Goal: Task Accomplishment & Management: Complete application form

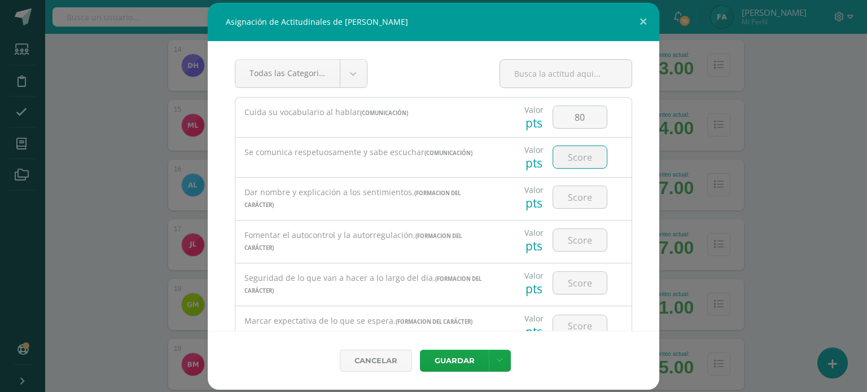
click at [571, 163] on input "number" at bounding box center [580, 157] width 54 height 22
click at [420, 350] on button "Guardar" at bounding box center [454, 361] width 69 height 22
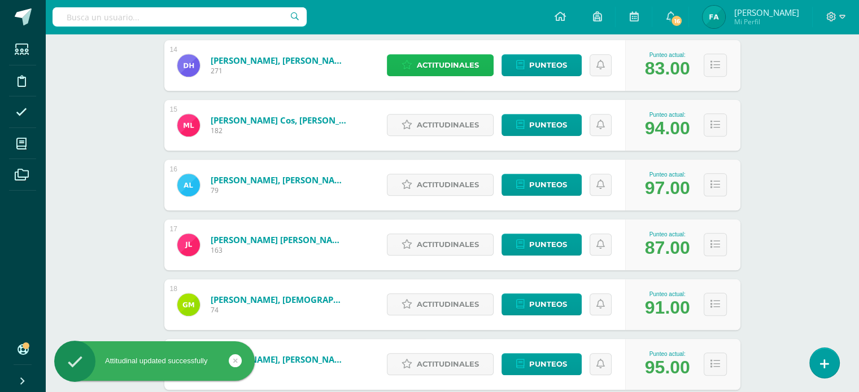
click at [448, 59] on span "Actitudinales" at bounding box center [448, 65] width 62 height 21
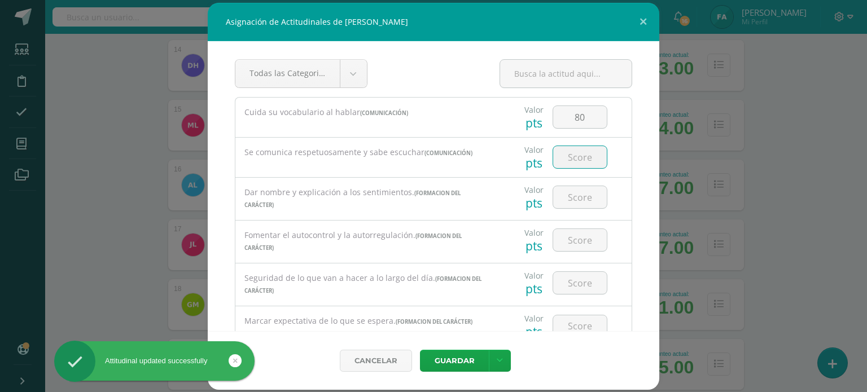
click at [576, 158] on input "number" at bounding box center [580, 157] width 54 height 22
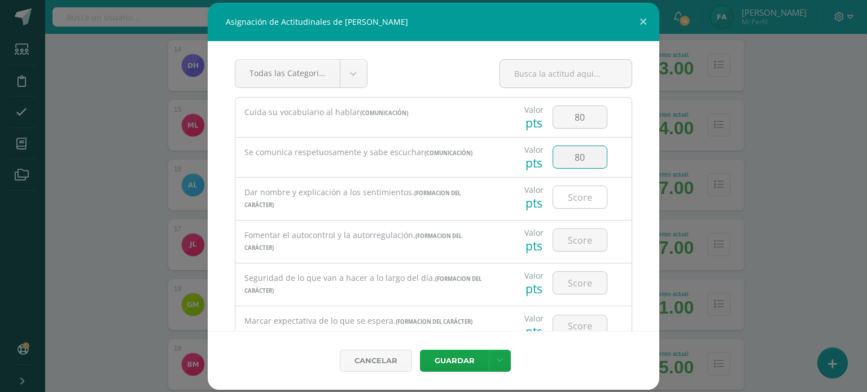
type input "80"
click at [571, 198] on input "number" at bounding box center [580, 197] width 54 height 22
type input "85"
click at [570, 239] on input "number" at bounding box center [580, 240] width 54 height 22
type input "90"
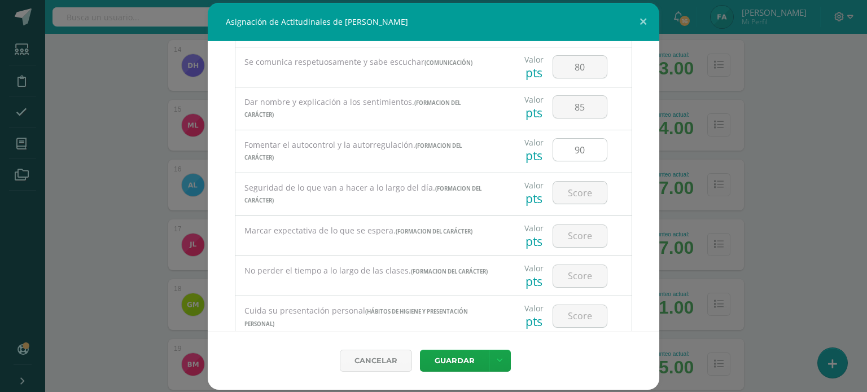
scroll to position [120, 0]
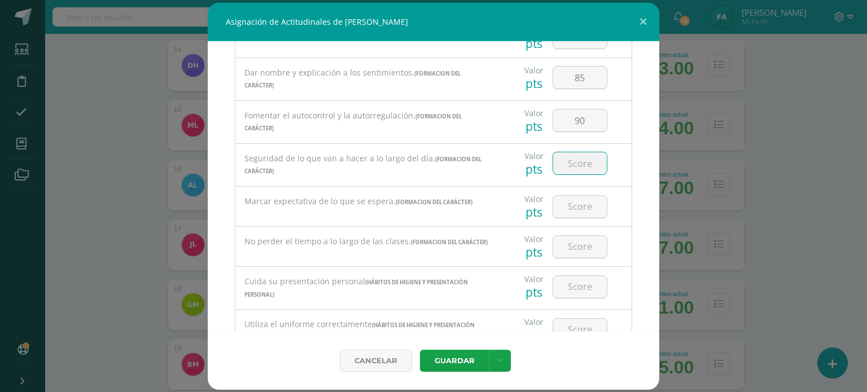
click at [572, 164] on input "number" at bounding box center [580, 163] width 54 height 22
type input "75"
click at [576, 202] on input "number" at bounding box center [580, 207] width 54 height 22
type input "80"
click at [576, 240] on input "number" at bounding box center [580, 247] width 54 height 22
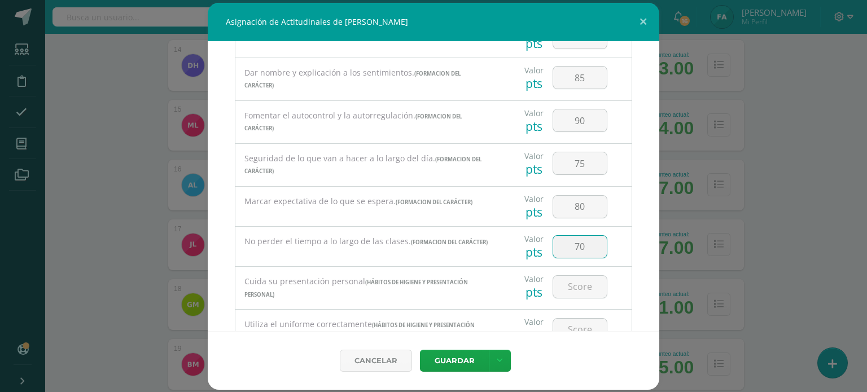
type input "70"
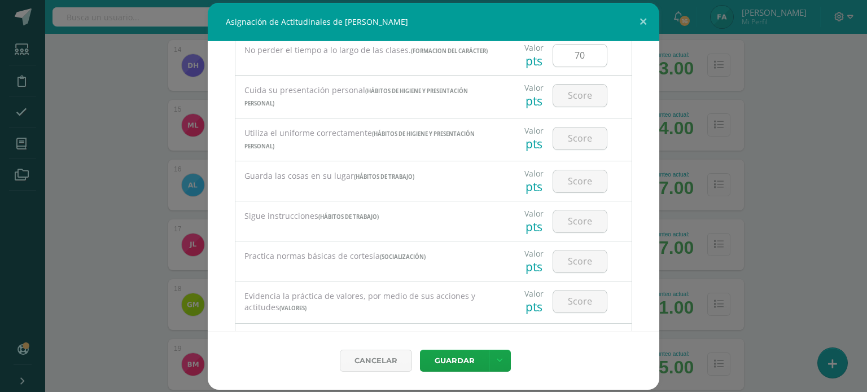
scroll to position [316, 0]
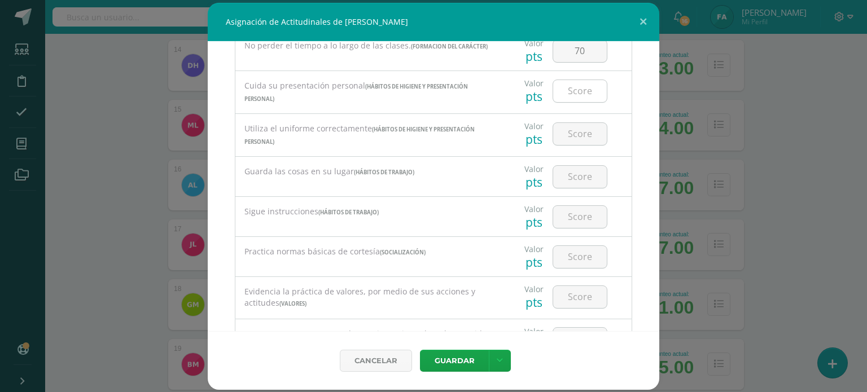
click at [577, 97] on input "number" at bounding box center [580, 91] width 54 height 22
type input "80"
click at [574, 137] on input "number" at bounding box center [580, 134] width 54 height 22
type input "80"
click at [576, 169] on input "number" at bounding box center [580, 177] width 54 height 22
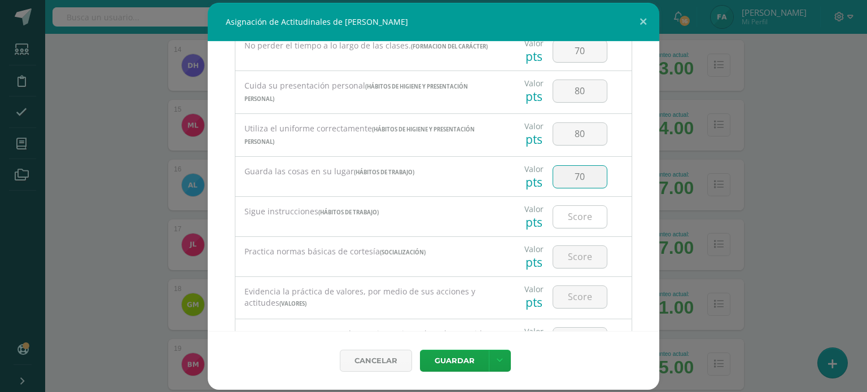
type input "70"
click at [576, 216] on input "number" at bounding box center [580, 217] width 54 height 22
type input "65"
click at [575, 257] on input "number" at bounding box center [580, 257] width 54 height 22
type input "90"
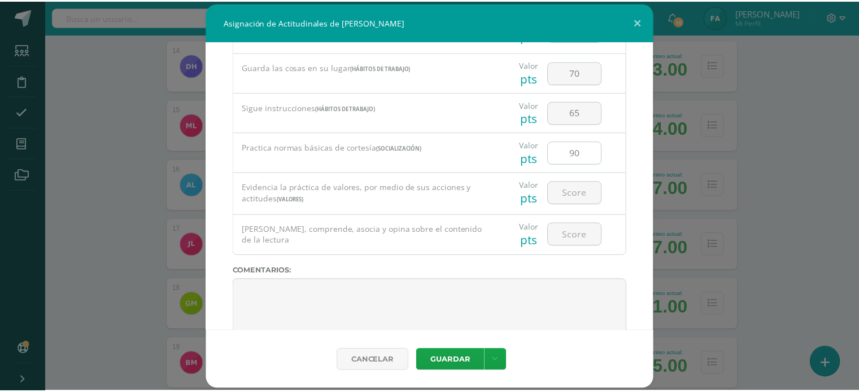
scroll to position [443, 0]
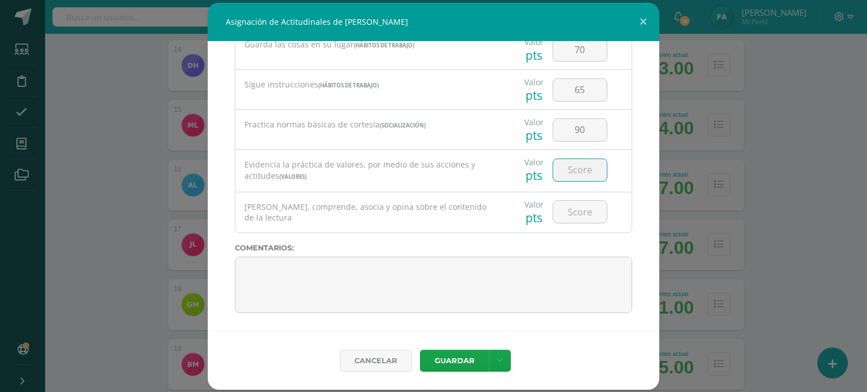
click at [571, 164] on input "number" at bounding box center [580, 170] width 54 height 22
type input "85"
click at [578, 216] on input "number" at bounding box center [580, 212] width 54 height 22
type input "85"
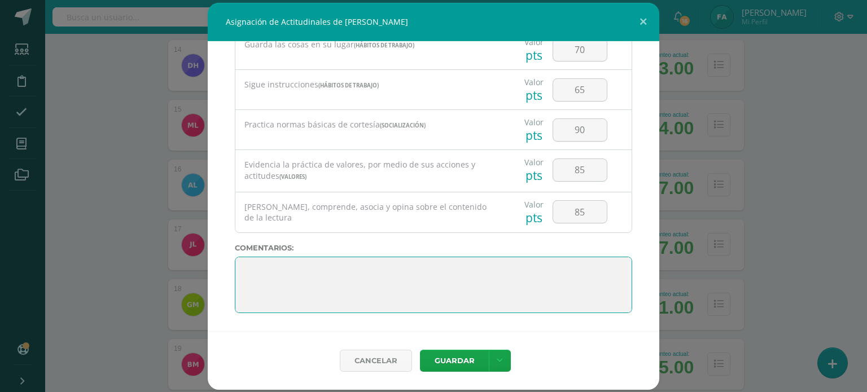
click at [491, 261] on textarea at bounding box center [433, 285] width 397 height 56
paste textarea "Lo maravilloso de aprender es algo que nadie puede arrebatarnos, se queda con n…"
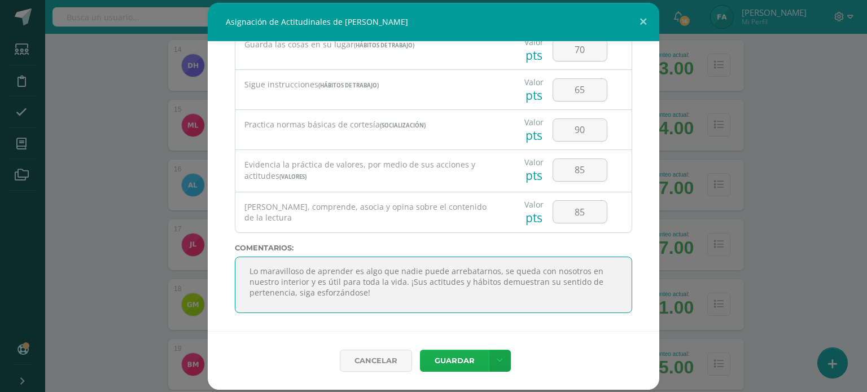
type textarea "Lo maravilloso de aprender es algo que nadie puede arrebatarnos, se queda con n…"
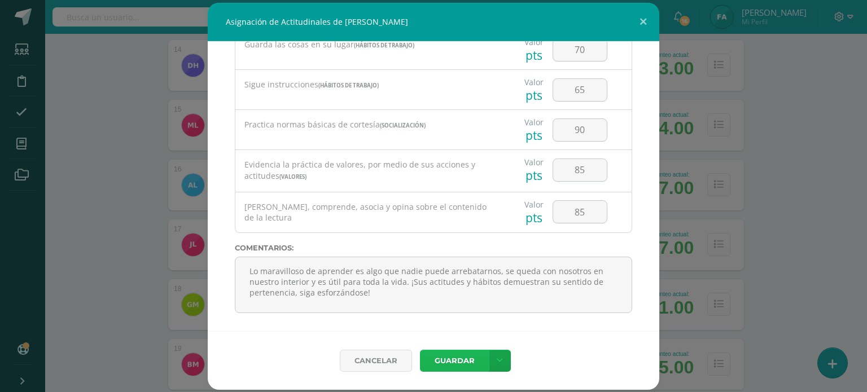
click at [446, 368] on button "Guardar" at bounding box center [454, 361] width 69 height 22
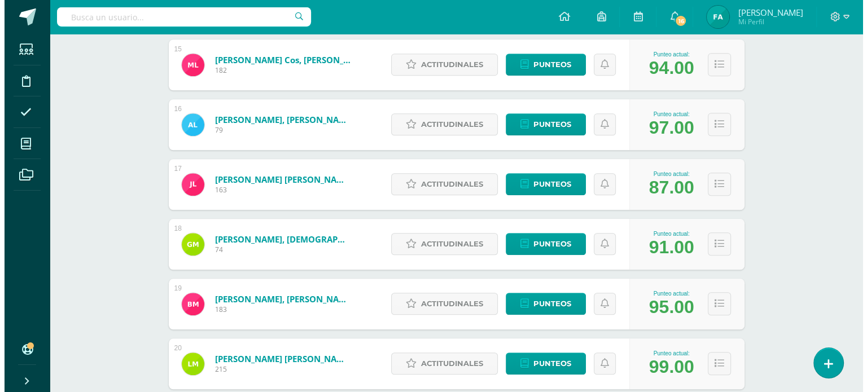
scroll to position [1043, 0]
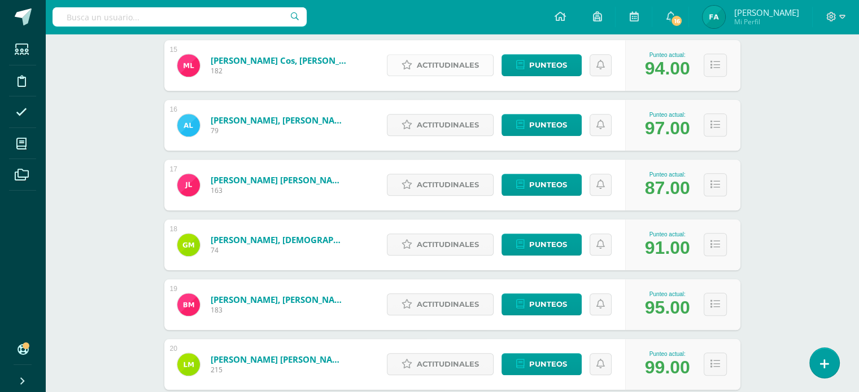
click at [420, 62] on span "Actitudinales" at bounding box center [448, 65] width 62 height 21
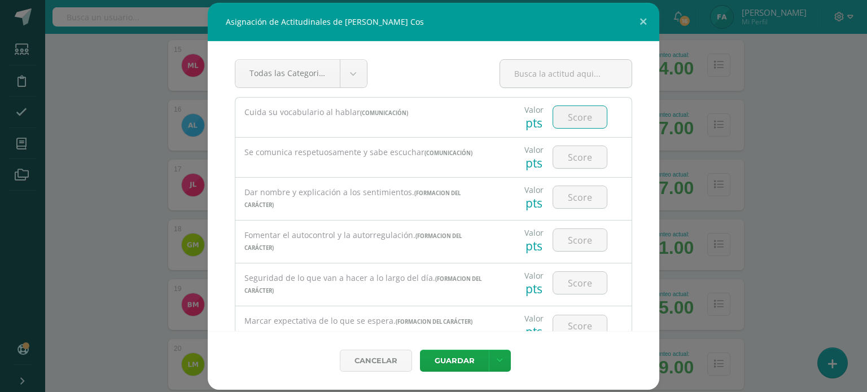
click at [569, 116] on input "number" at bounding box center [580, 117] width 54 height 22
type input "90"
click at [573, 160] on input "number" at bounding box center [580, 157] width 54 height 22
type input "90"
click at [572, 198] on input "number" at bounding box center [580, 197] width 54 height 22
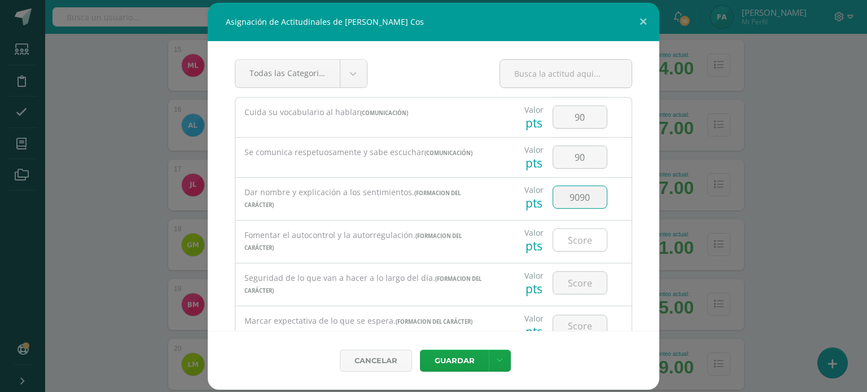
click at [574, 245] on input "number" at bounding box center [580, 240] width 54 height 22
click at [588, 197] on input "9090" at bounding box center [580, 197] width 54 height 22
type input "90"
click at [580, 237] on input "number" at bounding box center [580, 240] width 54 height 22
type input "90"
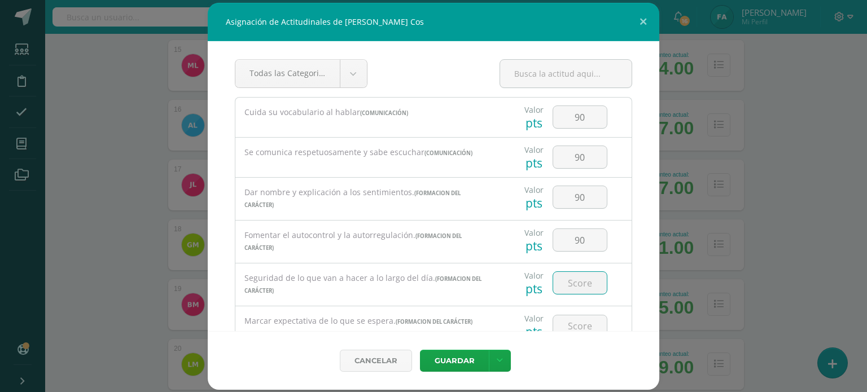
click at [574, 280] on input "number" at bounding box center [580, 283] width 54 height 22
type input "90"
click at [572, 322] on input "number" at bounding box center [580, 327] width 54 height 22
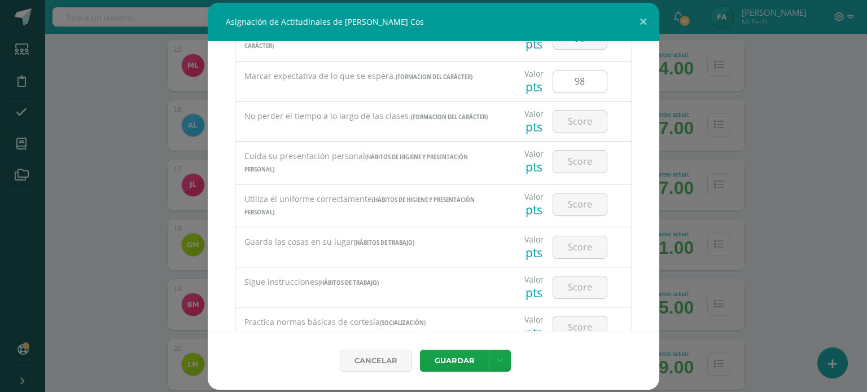
scroll to position [247, 0]
click at [584, 87] on input "98" at bounding box center [580, 80] width 54 height 22
type input "95"
click at [583, 116] on input "number" at bounding box center [580, 120] width 54 height 22
type input "80"
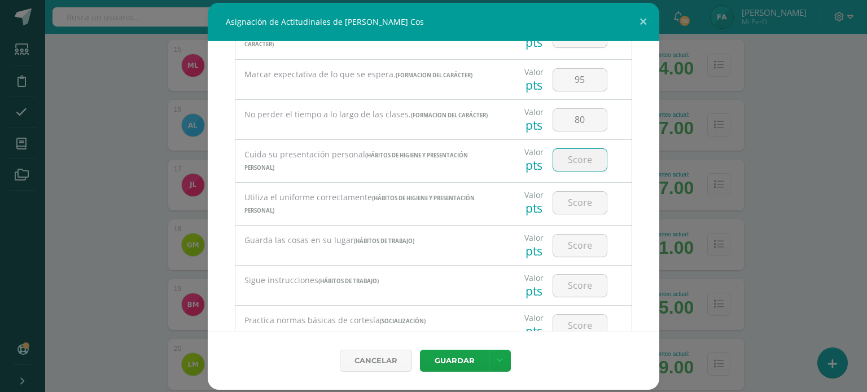
click at [580, 160] on input "number" at bounding box center [580, 160] width 54 height 22
type input "100"
click at [580, 193] on input "number" at bounding box center [580, 203] width 54 height 22
type input "100"
click at [572, 251] on input "number" at bounding box center [580, 246] width 54 height 22
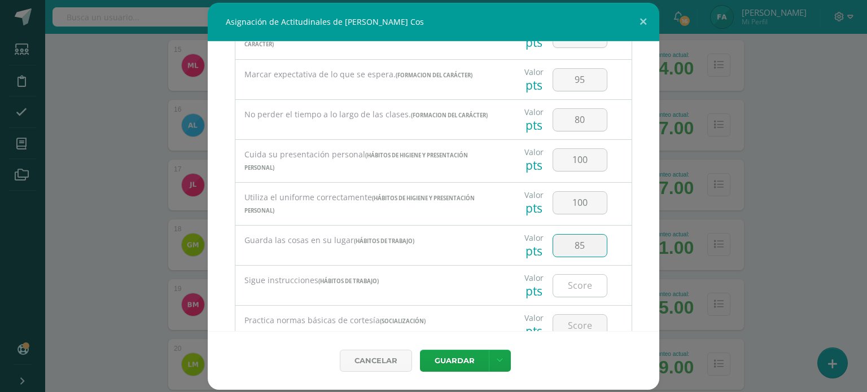
type input "85"
click at [574, 286] on input "number" at bounding box center [580, 286] width 54 height 22
type input "90"
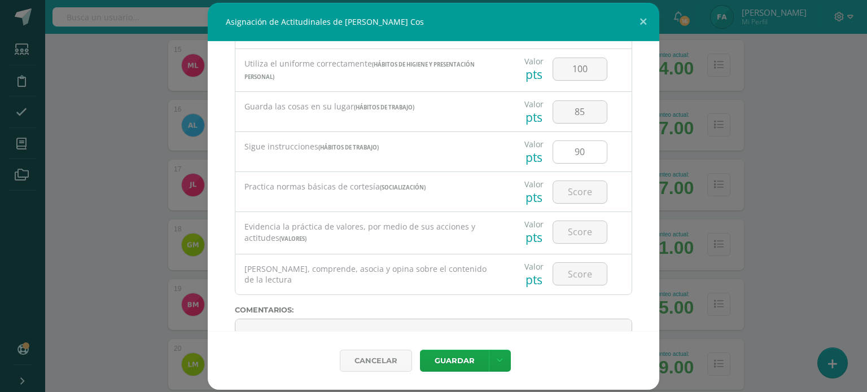
scroll to position [382, 0]
click at [577, 195] on input "number" at bounding box center [580, 191] width 54 height 22
type input "98"
click at [577, 227] on input "number" at bounding box center [580, 231] width 54 height 22
type input "98"
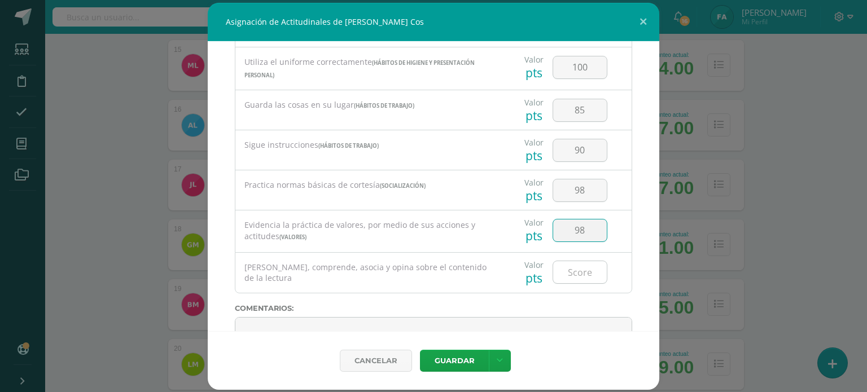
click at [570, 273] on input "number" at bounding box center [580, 272] width 54 height 22
type input "99"
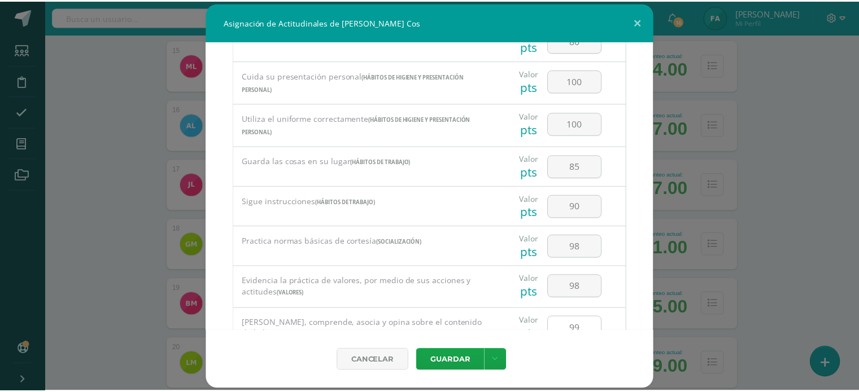
scroll to position [443, 0]
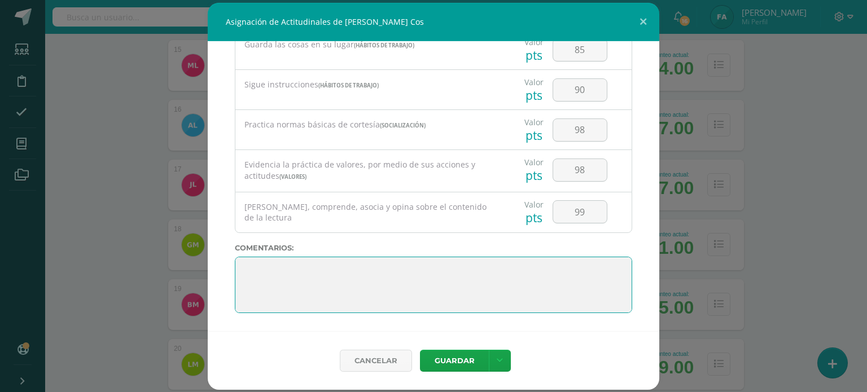
click at [434, 259] on textarea at bounding box center [433, 285] width 397 height 56
paste textarea "Su disciplina y compromiso es el reflejo del trabajo y constancia en las activi…"
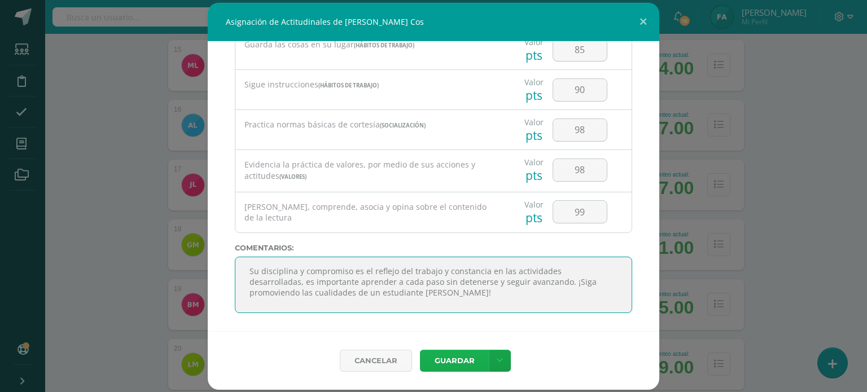
type textarea "Su disciplina y compromiso es el reflejo del trabajo y constancia en las activi…"
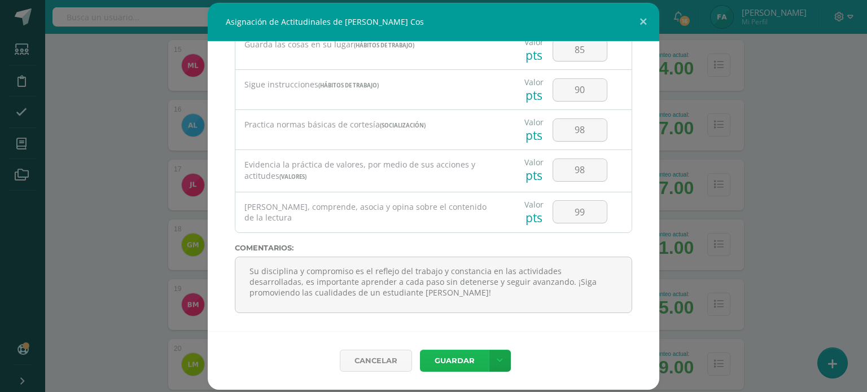
click at [457, 354] on button "Guardar" at bounding box center [454, 361] width 69 height 22
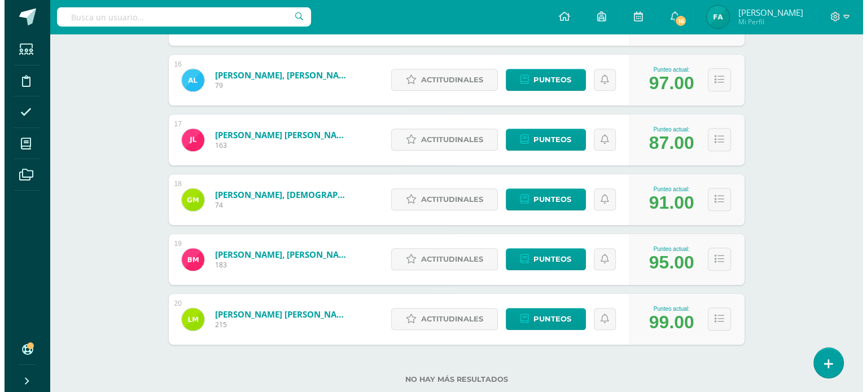
scroll to position [1093, 0]
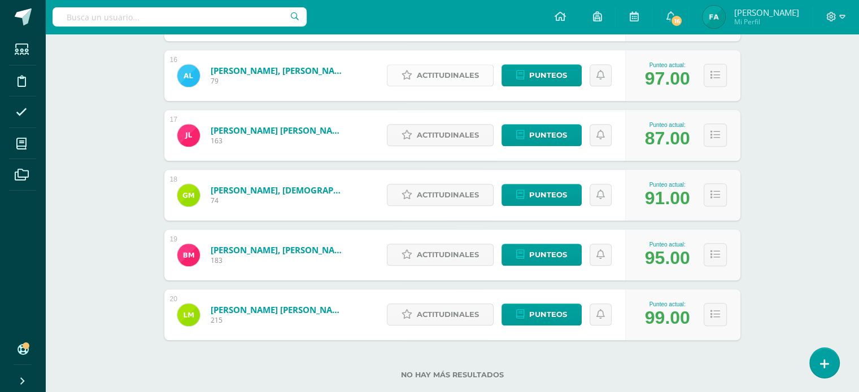
click at [448, 79] on span "Actitudinales" at bounding box center [448, 75] width 62 height 21
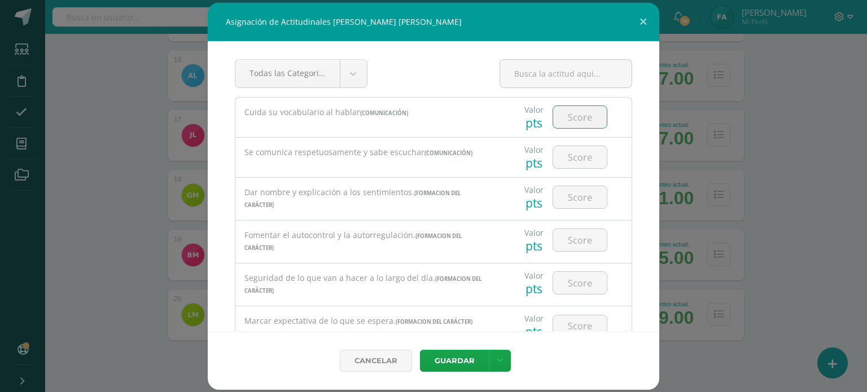
click at [570, 114] on input "number" at bounding box center [580, 117] width 54 height 22
type input "90"
click at [564, 160] on input "number" at bounding box center [580, 157] width 54 height 22
type input "90"
click at [575, 202] on input "number" at bounding box center [580, 197] width 54 height 22
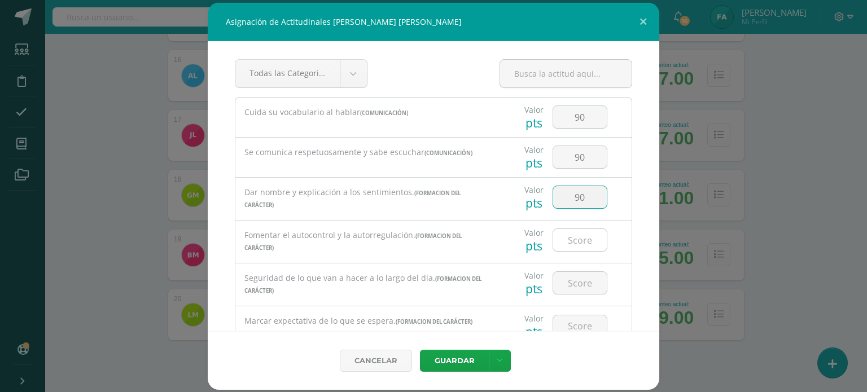
type input "90"
click at [575, 238] on input "number" at bounding box center [580, 240] width 54 height 22
type input "90"
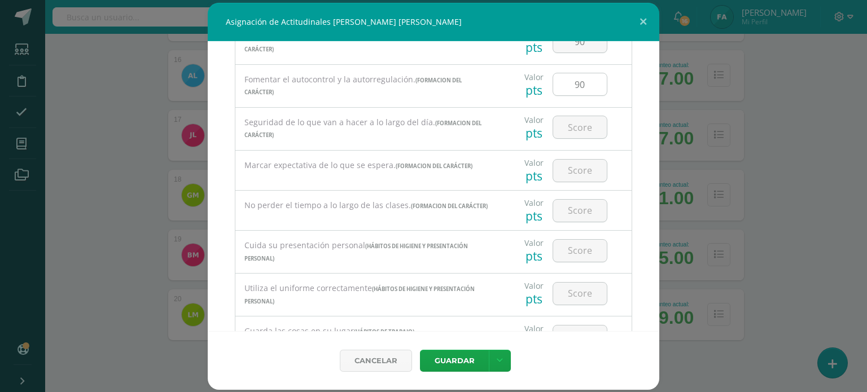
scroll to position [169, 0]
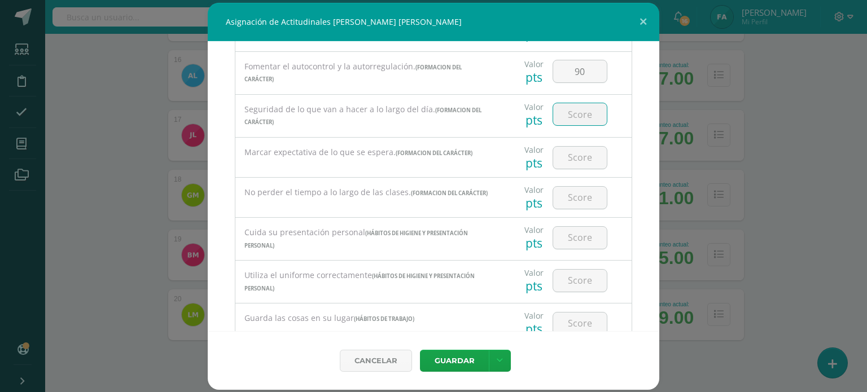
click at [574, 116] on input "number" at bounding box center [580, 114] width 54 height 22
type input "90"
click at [566, 157] on input "number" at bounding box center [580, 158] width 54 height 22
type input "98"
click at [566, 204] on input "number" at bounding box center [580, 198] width 54 height 22
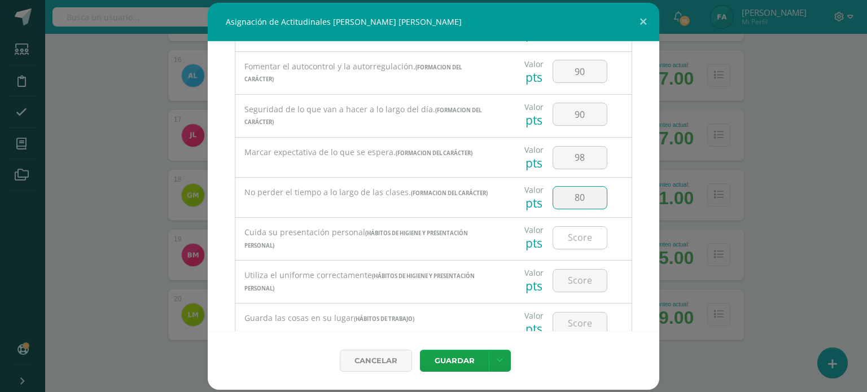
type input "80"
click at [563, 244] on input "number" at bounding box center [580, 238] width 54 height 22
type input "100"
click at [567, 270] on input "number" at bounding box center [580, 281] width 54 height 22
type input "100"
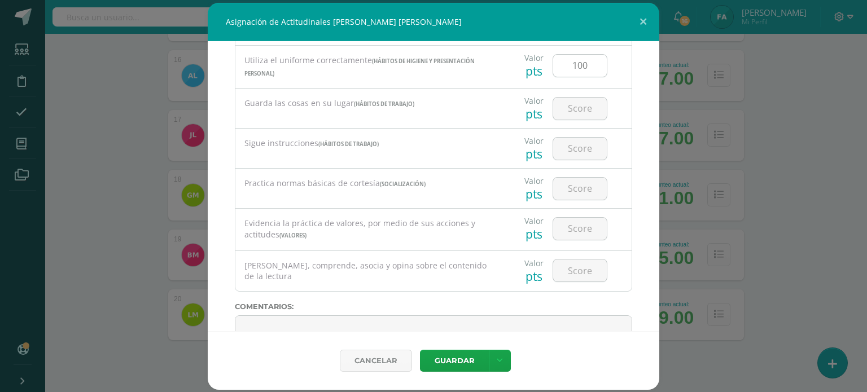
scroll to position [386, 0]
click at [575, 106] on input "number" at bounding box center [580, 107] width 54 height 22
type input "80"
click at [570, 147] on input "number" at bounding box center [580, 147] width 54 height 22
type input "85"
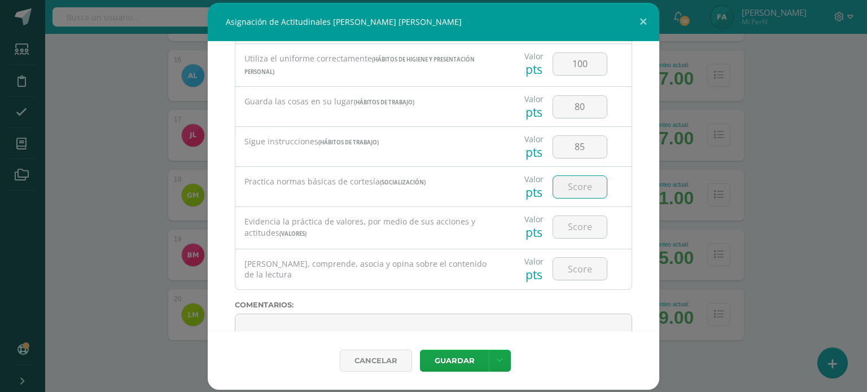
click at [572, 188] on input "number" at bounding box center [580, 187] width 54 height 22
type input "98"
click at [574, 218] on input "number" at bounding box center [580, 227] width 54 height 22
type input "98"
click at [574, 274] on input "number" at bounding box center [580, 269] width 54 height 22
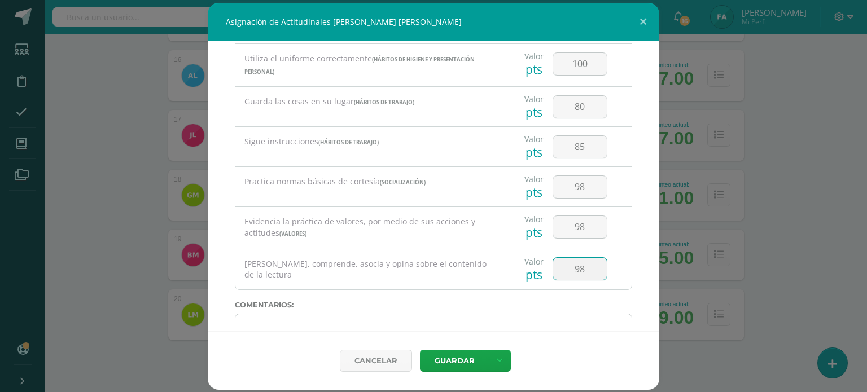
type input "98"
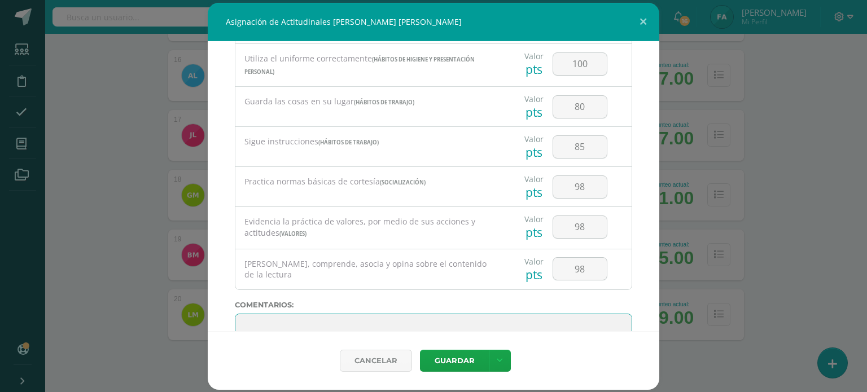
click at [556, 318] on textarea at bounding box center [433, 342] width 397 height 56
paste textarea "Su disciplina y compromiso es el reflejo del trabajo y constancia en las activi…"
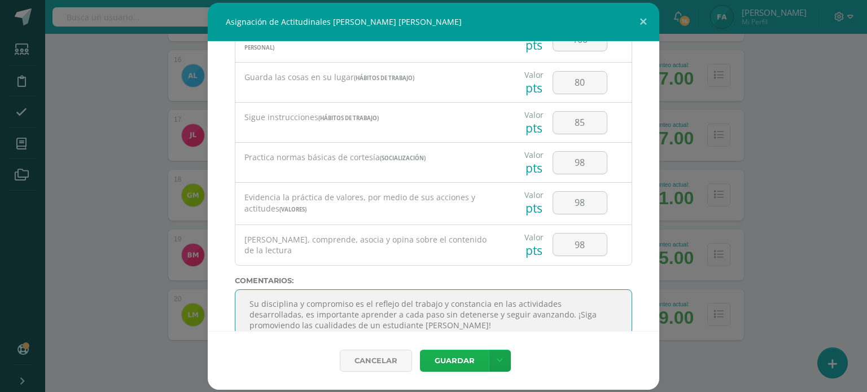
type textarea "Su disciplina y compromiso es el reflejo del trabajo y constancia en las activi…"
click at [456, 363] on button "Guardar" at bounding box center [454, 361] width 69 height 22
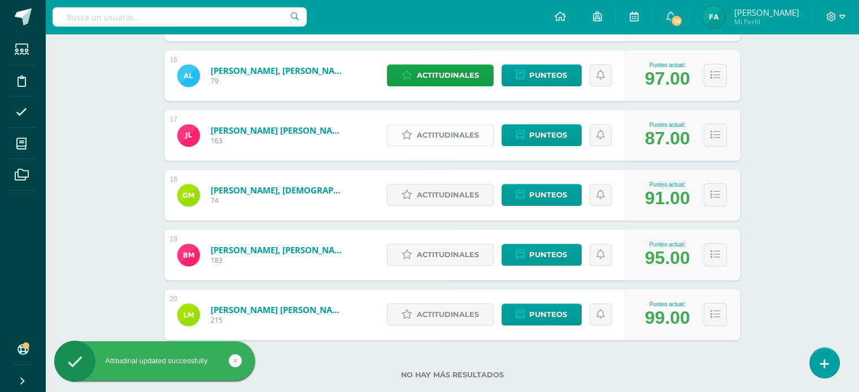
click at [429, 142] on span "Actitudinales" at bounding box center [448, 135] width 62 height 21
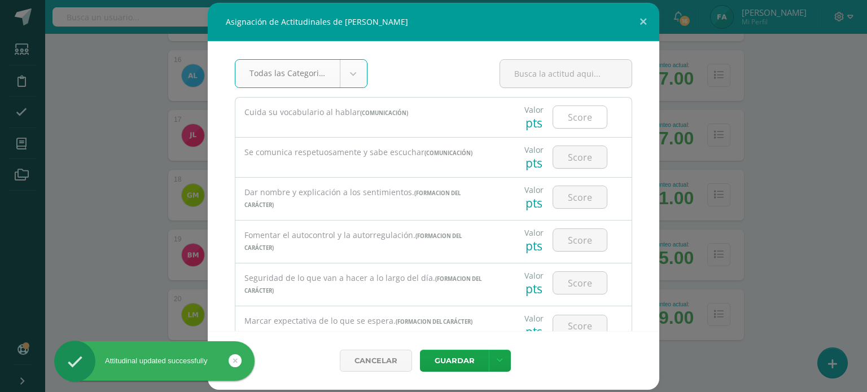
click at [572, 117] on input "number" at bounding box center [580, 117] width 54 height 22
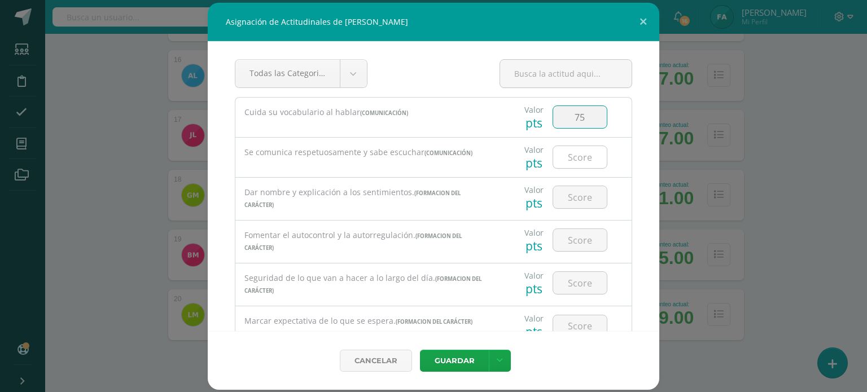
type input "75"
click at [574, 155] on input "number" at bounding box center [580, 157] width 54 height 22
type input "80"
click at [574, 198] on input "number" at bounding box center [580, 197] width 54 height 22
type input "85"
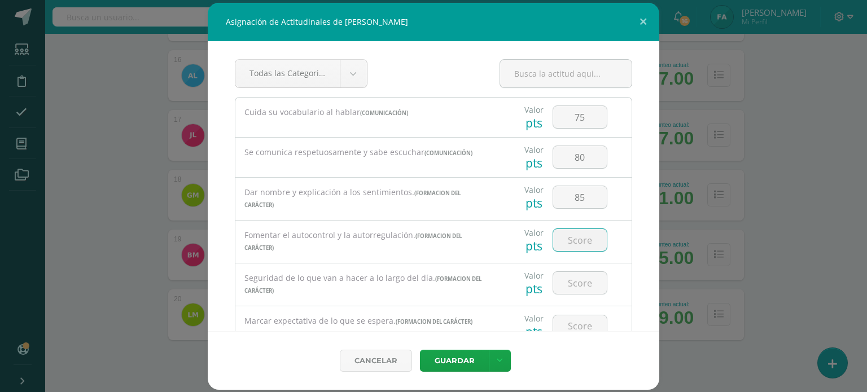
click at [576, 240] on input "number" at bounding box center [580, 240] width 54 height 22
type input "85"
click at [575, 287] on input "number" at bounding box center [580, 283] width 54 height 22
type input "70"
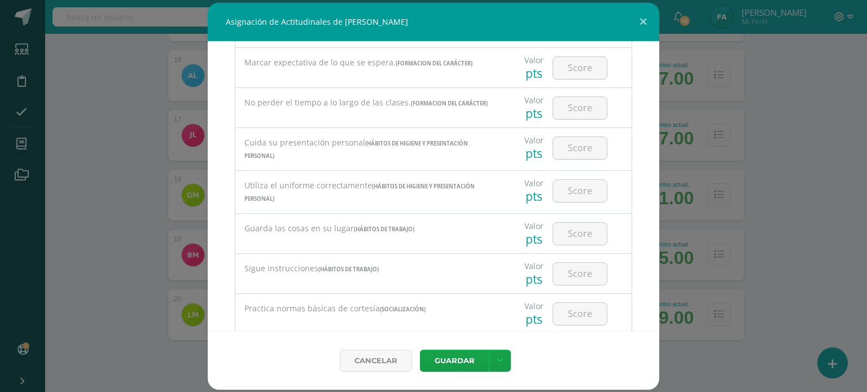
scroll to position [261, 0]
click at [575, 65] on input "number" at bounding box center [580, 66] width 54 height 22
type input "85"
click at [567, 112] on input "number" at bounding box center [580, 106] width 54 height 22
type input "60"
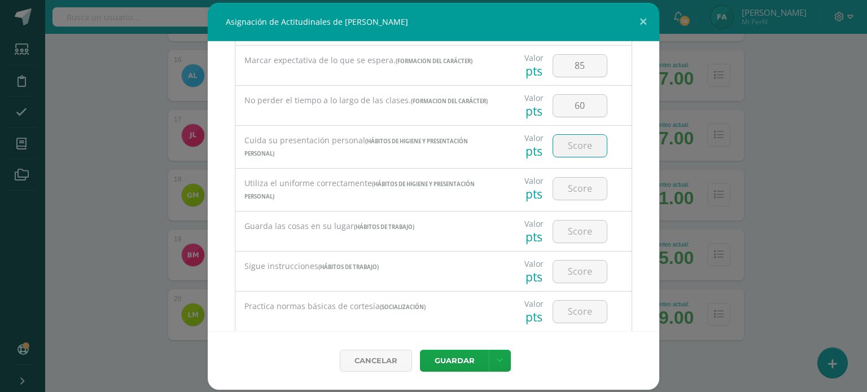
click at [568, 148] on input "number" at bounding box center [580, 146] width 54 height 22
type input "60"
click at [568, 190] on input "number" at bounding box center [580, 189] width 54 height 22
type input "60"
click at [567, 233] on input "number" at bounding box center [580, 232] width 54 height 22
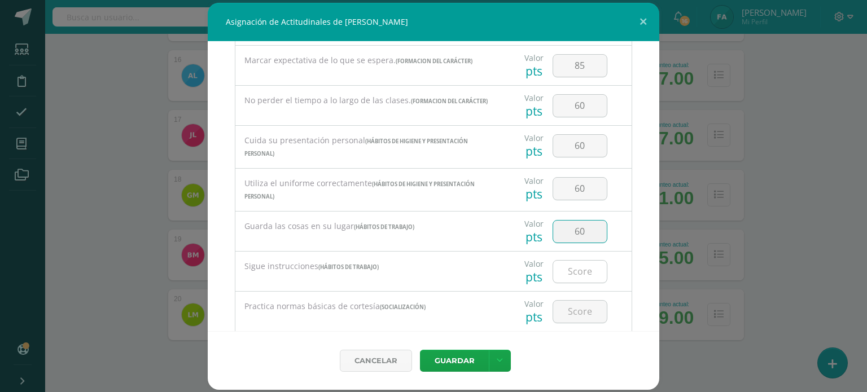
type input "60"
click at [567, 270] on input "number" at bounding box center [580, 272] width 54 height 22
type input "60"
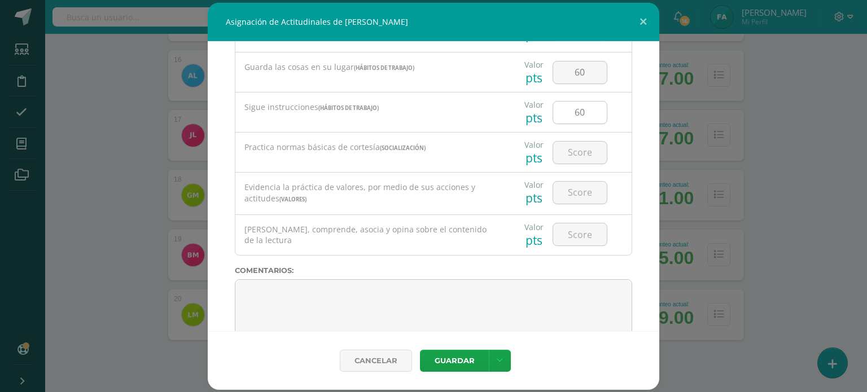
scroll to position [433, 0]
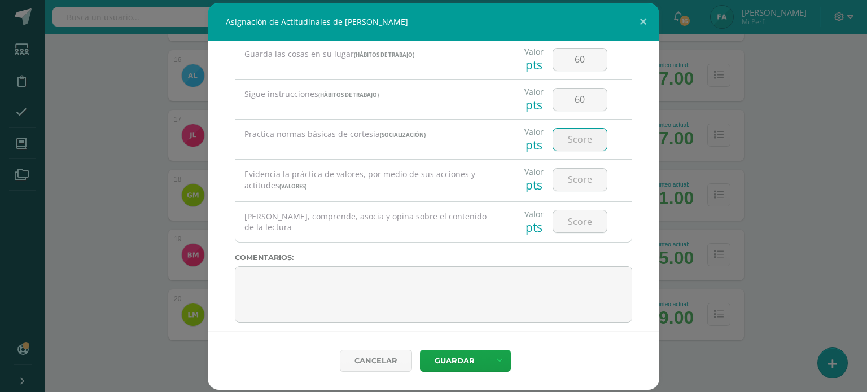
click at [580, 137] on input "number" at bounding box center [580, 140] width 54 height 22
type input "90"
click at [575, 179] on input "number" at bounding box center [580, 180] width 54 height 22
type input "85"
click at [573, 215] on input "number" at bounding box center [580, 222] width 54 height 22
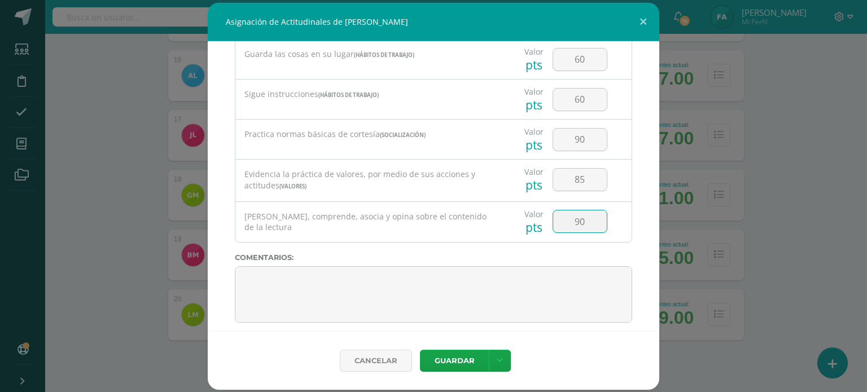
type input "90"
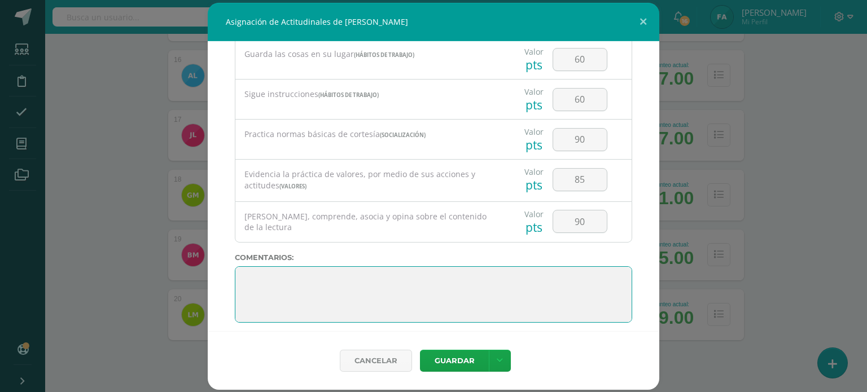
click at [418, 271] on textarea at bounding box center [433, 294] width 397 height 56
paste textarea "Lo maravilloso de aprender es algo que nadie puede arrebatarnos, se queda con n…"
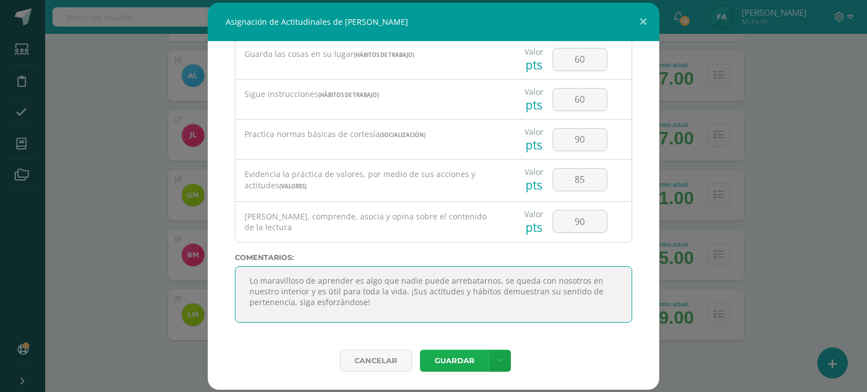
type textarea "Lo maravilloso de aprender es algo que nadie puede arrebatarnos, se queda con n…"
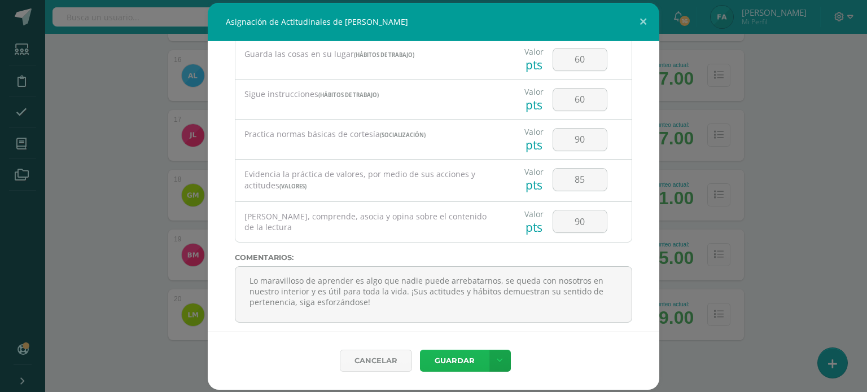
click at [440, 361] on button "Guardar" at bounding box center [454, 361] width 69 height 22
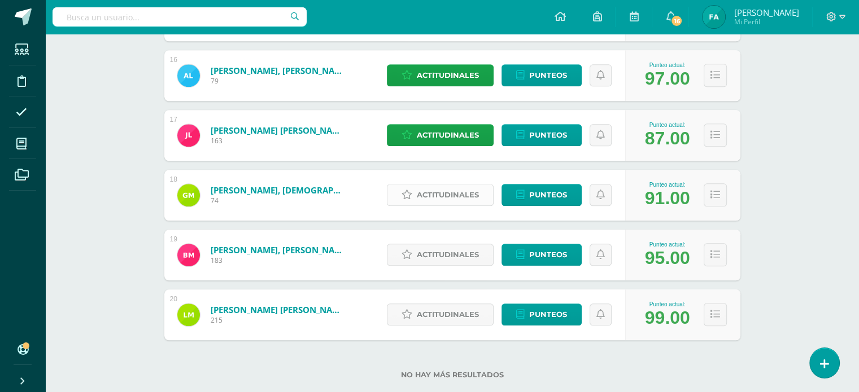
click at [444, 202] on span "Actitudinales" at bounding box center [448, 195] width 62 height 21
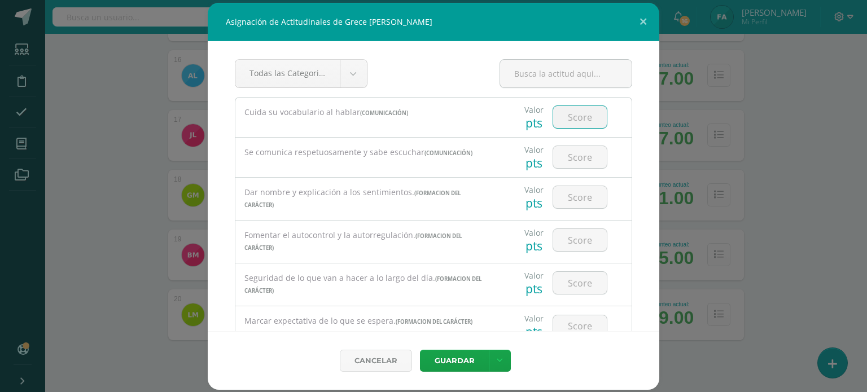
click at [559, 119] on input "number" at bounding box center [580, 117] width 54 height 22
type input "90"
click at [565, 164] on input "number" at bounding box center [580, 157] width 54 height 22
type input "5"
type input "95"
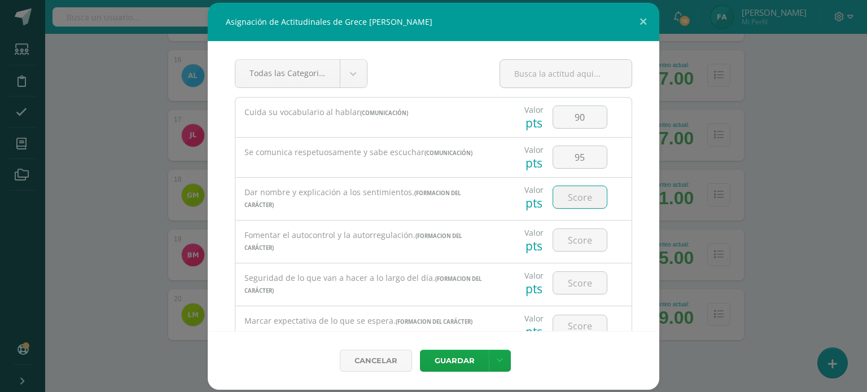
click at [571, 186] on input "number" at bounding box center [580, 197] width 54 height 22
type input "95"
click at [564, 239] on input "number" at bounding box center [580, 240] width 54 height 22
type input "95"
click at [561, 279] on input "number" at bounding box center [580, 283] width 54 height 22
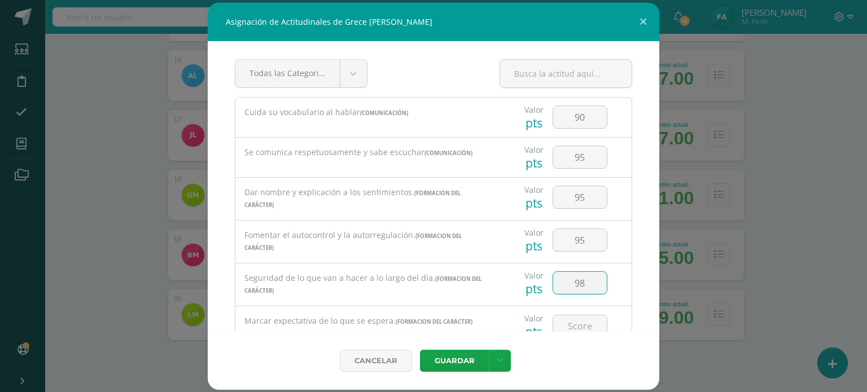
type input "98"
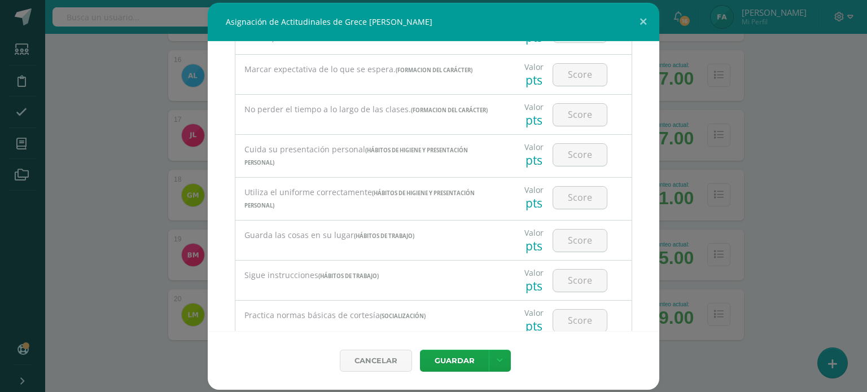
scroll to position [255, 0]
click at [583, 78] on input "number" at bounding box center [580, 72] width 54 height 22
type input "98"
click at [577, 117] on input "number" at bounding box center [580, 112] width 54 height 22
type input "80"
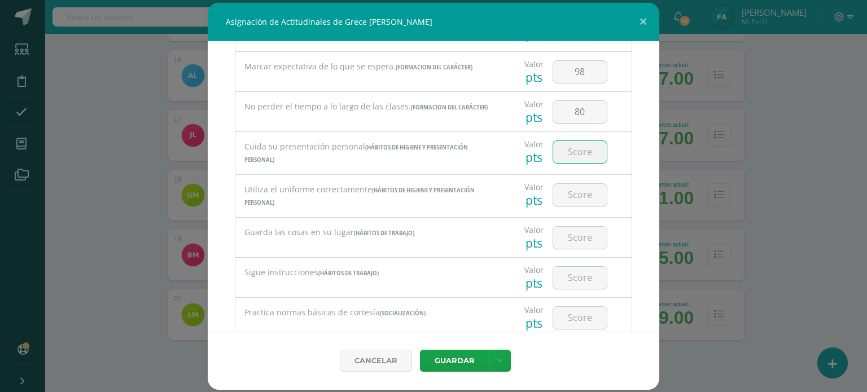
click at [576, 147] on input "number" at bounding box center [580, 152] width 54 height 22
type input "100"
click at [576, 191] on input "1" at bounding box center [580, 195] width 54 height 22
type input "100"
click at [565, 239] on input "number" at bounding box center [580, 238] width 54 height 22
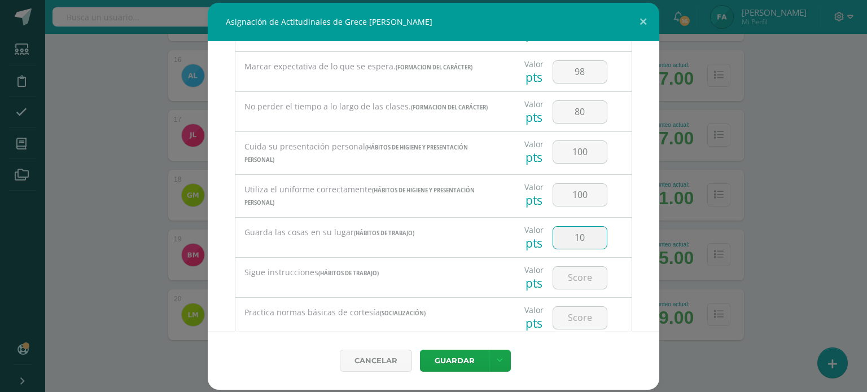
type input "1"
type input "80"
click at [570, 273] on input "number" at bounding box center [580, 278] width 54 height 22
type input "90"
click at [577, 313] on input "number" at bounding box center [580, 318] width 54 height 22
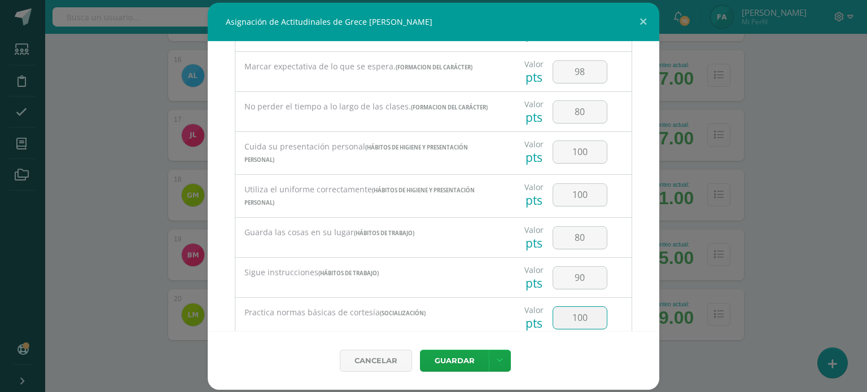
type input "100"
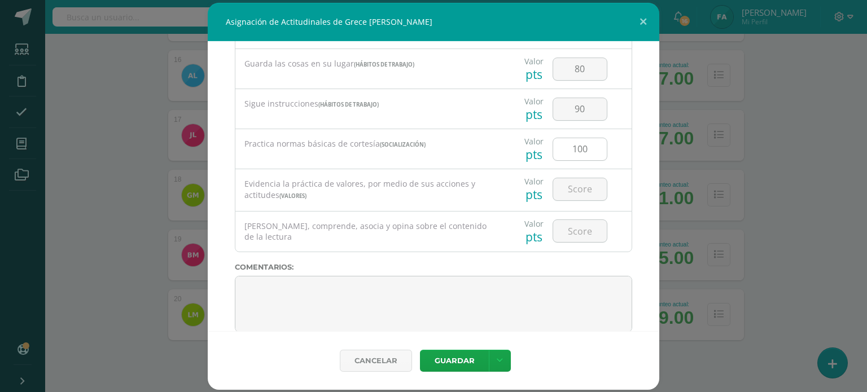
scroll to position [424, 0]
click at [559, 194] on input "number" at bounding box center [580, 188] width 54 height 22
type input "100"
click at [568, 237] on input "number" at bounding box center [580, 230] width 54 height 22
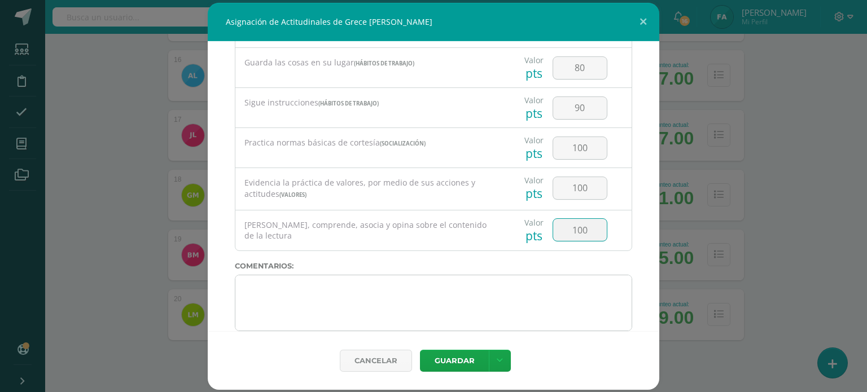
type input "100"
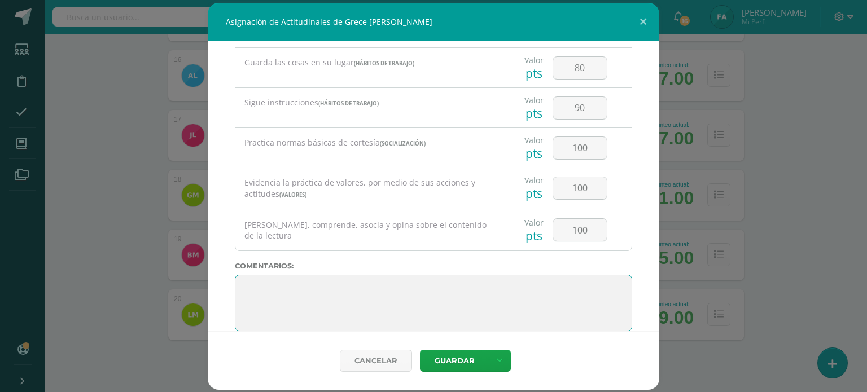
click at [562, 287] on textarea at bounding box center [433, 303] width 397 height 56
paste textarea "Su disciplina y compromiso es el reflejo del trabajo y constancia en las activi…"
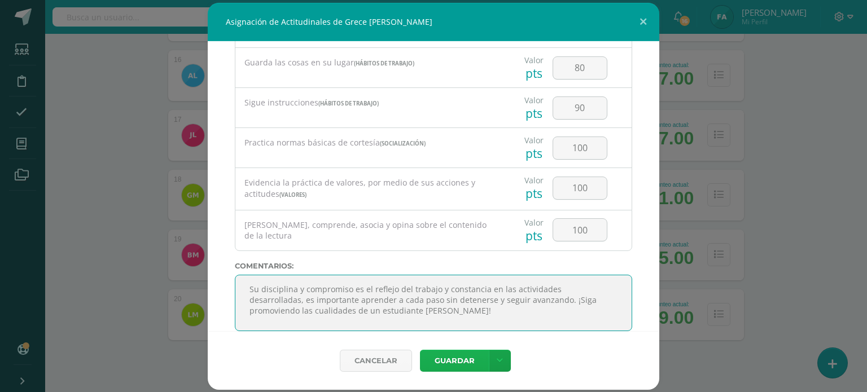
type textarea "Su disciplina y compromiso es el reflejo del trabajo y constancia en las activi…"
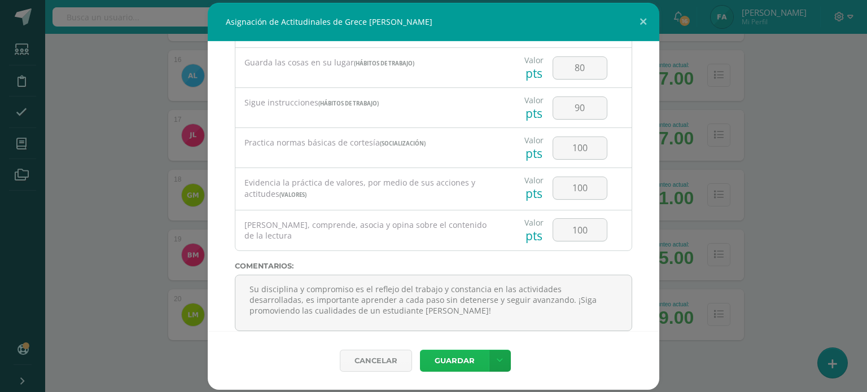
click at [470, 362] on button "Guardar" at bounding box center [454, 361] width 69 height 22
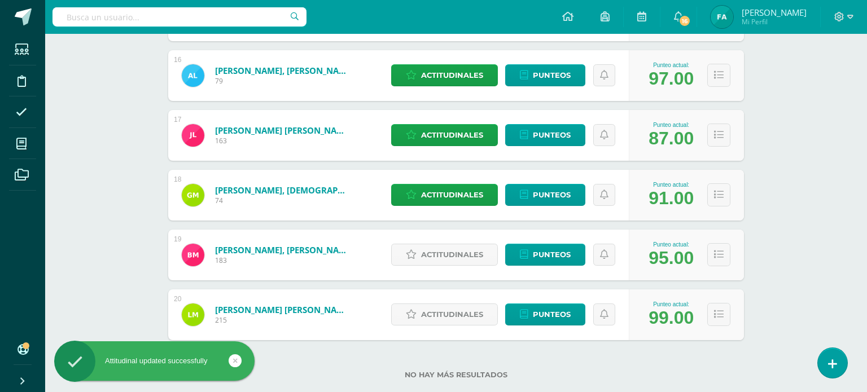
click at [470, 362] on div "Cancelar Guardar Guardar y poblar en todos mis cursos" at bounding box center [433, 344] width 406 height 53
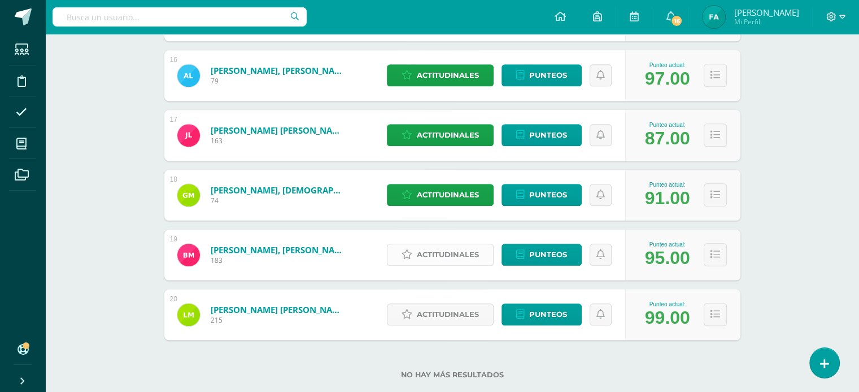
click at [452, 246] on span "Actitudinales" at bounding box center [448, 254] width 62 height 21
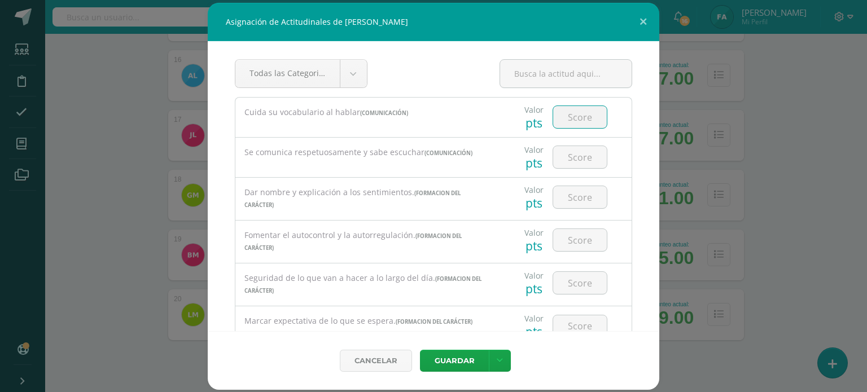
click at [578, 115] on input "number" at bounding box center [580, 117] width 54 height 22
type input "80"
click at [574, 160] on input "number" at bounding box center [580, 157] width 54 height 22
type input "80"
click at [571, 199] on input "number" at bounding box center [580, 197] width 54 height 22
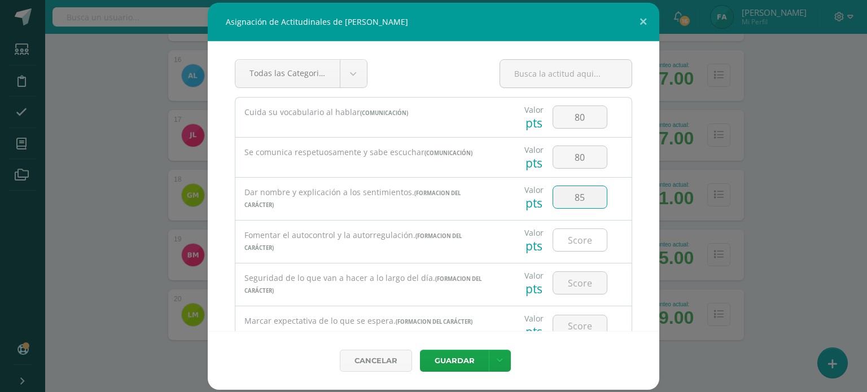
type input "85"
click at [574, 240] on input "number" at bounding box center [580, 240] width 54 height 22
type input "80"
click at [568, 278] on input "number" at bounding box center [580, 283] width 54 height 22
type input "95"
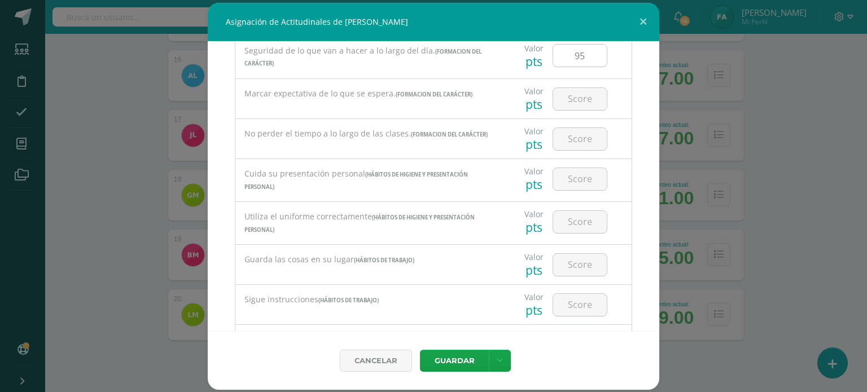
scroll to position [228, 0]
click at [560, 96] on input "number" at bounding box center [580, 98] width 54 height 22
type input "98"
click at [562, 142] on input "number" at bounding box center [580, 139] width 54 height 22
type input "80"
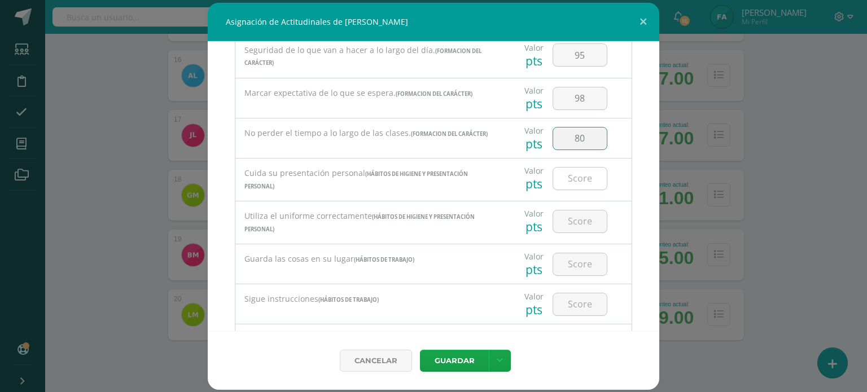
click at [565, 176] on input "number" at bounding box center [580, 179] width 54 height 22
type input "100"
click at [563, 232] on input "number" at bounding box center [580, 222] width 54 height 22
type input "100"
click at [558, 268] on input "number" at bounding box center [580, 264] width 54 height 22
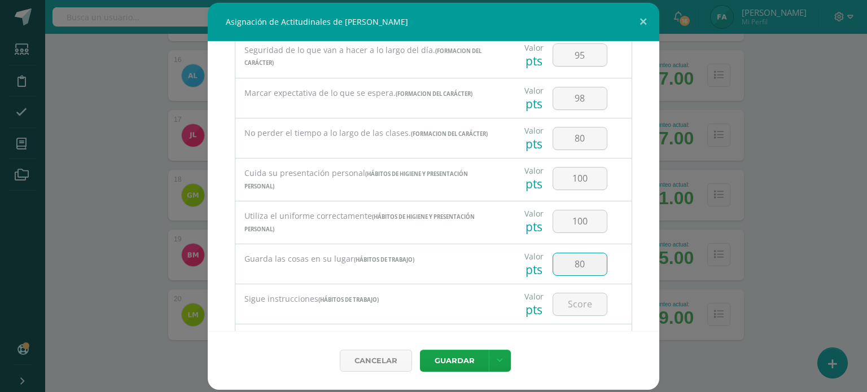
type input "80"
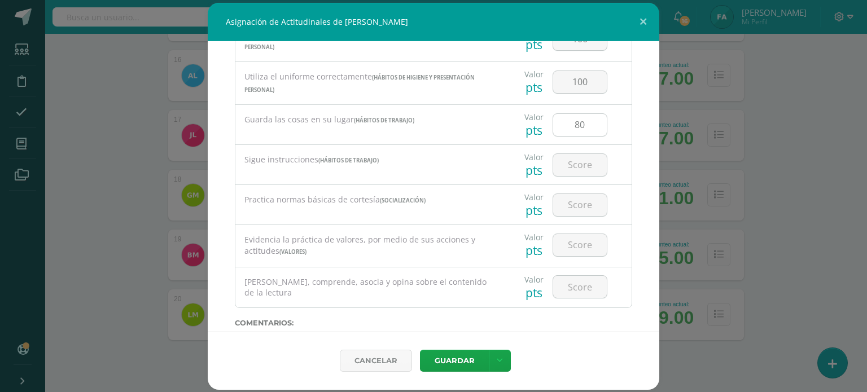
scroll to position [370, 0]
click at [562, 164] on input "number" at bounding box center [580, 163] width 54 height 22
type input "75"
click at [568, 210] on input "number" at bounding box center [580, 203] width 54 height 22
type input "80"
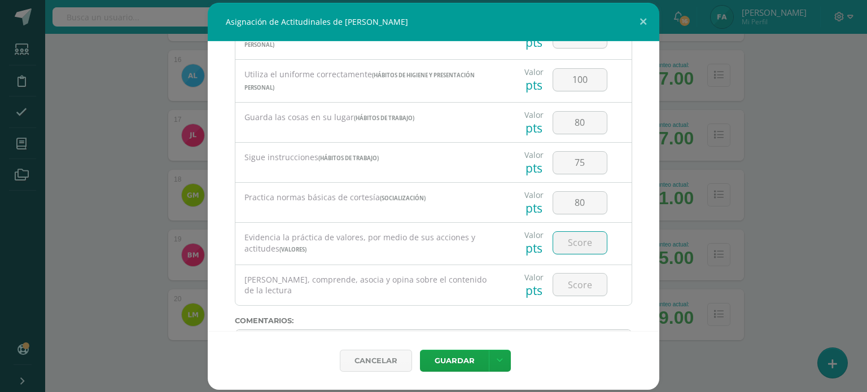
click at [569, 241] on input "number" at bounding box center [580, 243] width 54 height 22
type input "98"
click at [572, 282] on input "number" at bounding box center [580, 285] width 54 height 22
type input "98"
click at [588, 242] on input "98" at bounding box center [580, 243] width 54 height 22
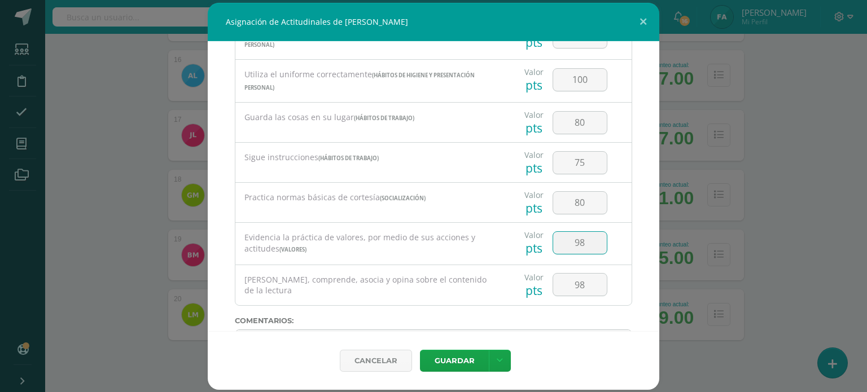
click at [588, 242] on input "98" at bounding box center [580, 243] width 54 height 22
type input "80"
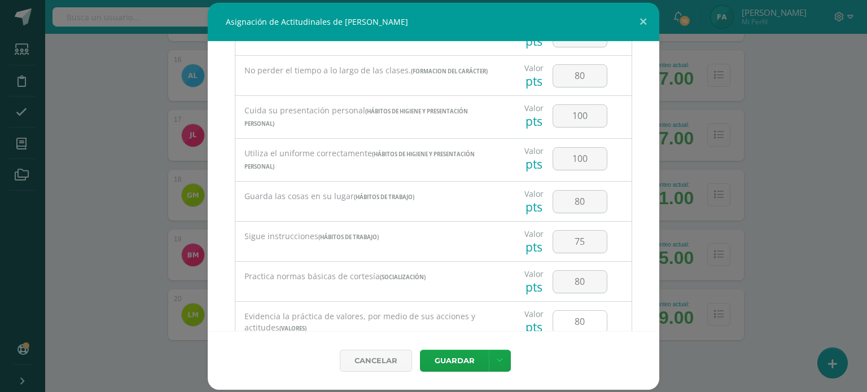
scroll to position [443, 0]
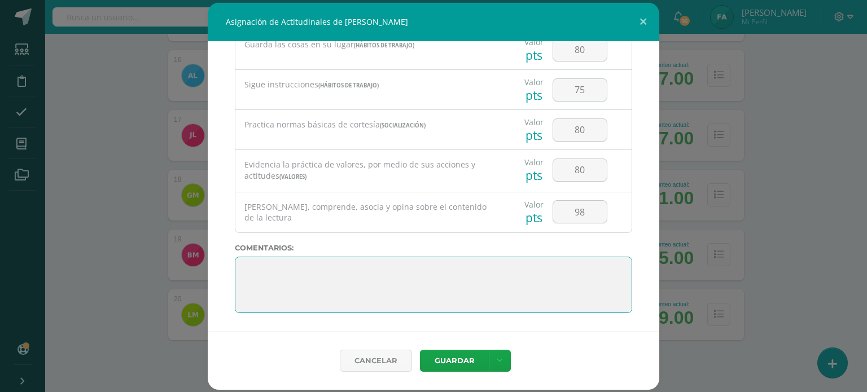
click at [330, 263] on textarea at bounding box center [433, 285] width 397 height 56
paste textarea "Su disciplina y compromiso es el reflejo del trabajo y constancia en las activi…"
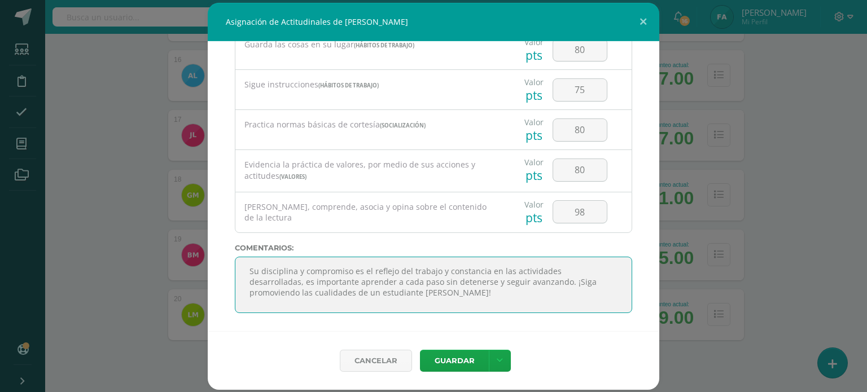
type textarea "Su disciplina y compromiso es el reflejo del trabajo y constancia en las activi…"
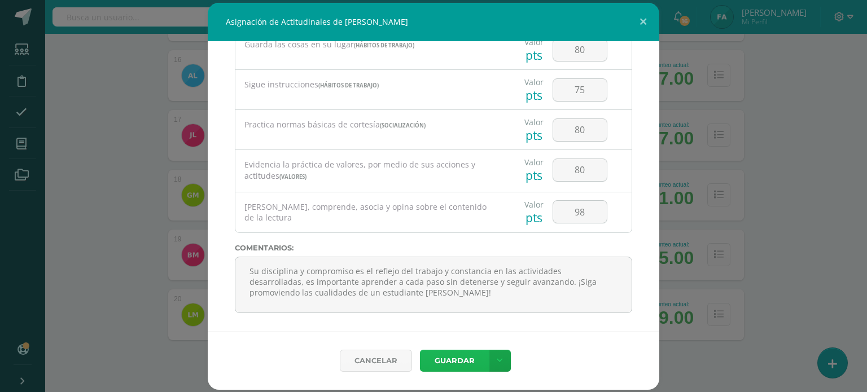
click at [452, 362] on button "Guardar" at bounding box center [454, 361] width 69 height 22
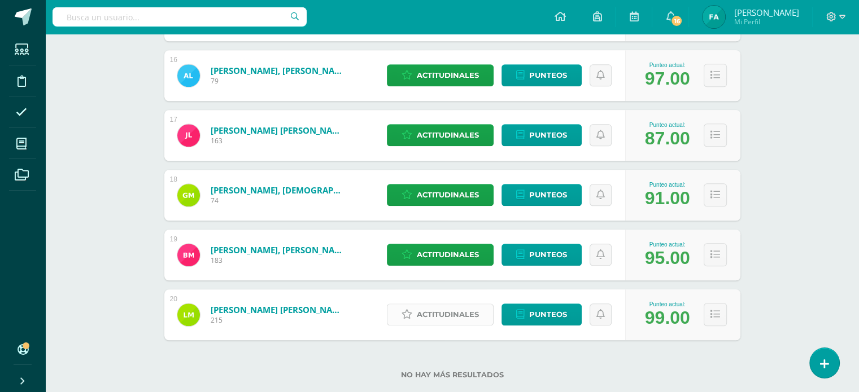
click at [445, 313] on span "Actitudinales" at bounding box center [448, 314] width 62 height 21
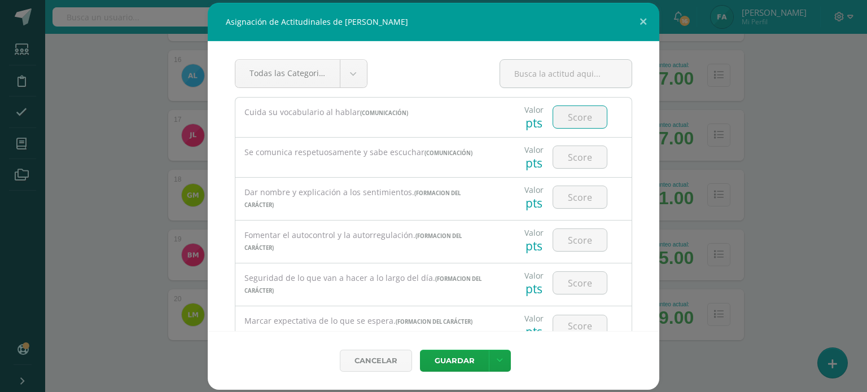
click at [570, 125] on input "number" at bounding box center [580, 117] width 54 height 22
type input "98"
click at [574, 159] on input "number" at bounding box center [580, 157] width 54 height 22
type input "98"
click at [576, 195] on input "number" at bounding box center [580, 197] width 54 height 22
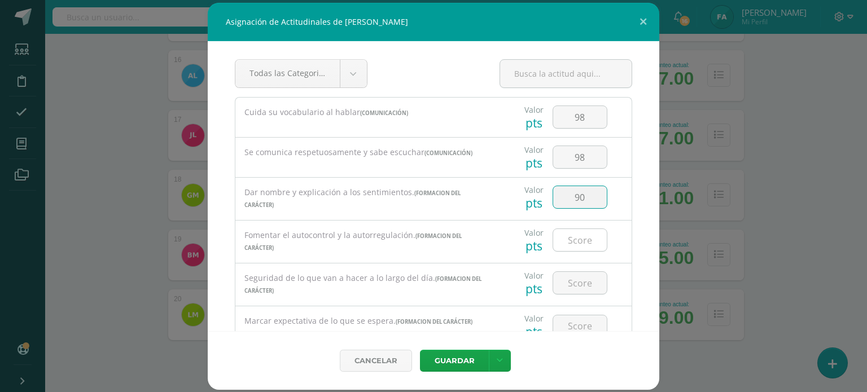
type input "90"
click at [578, 245] on input "number" at bounding box center [580, 240] width 54 height 22
type input "90"
click at [579, 277] on input "number" at bounding box center [580, 283] width 54 height 22
type input "100"
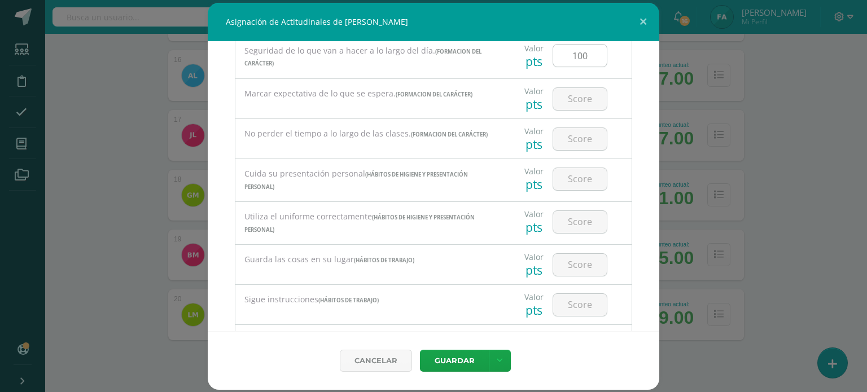
scroll to position [228, 0]
click at [575, 94] on input "number" at bounding box center [580, 98] width 54 height 22
type input "100"
click at [570, 137] on input "number" at bounding box center [580, 139] width 54 height 22
type input "80"
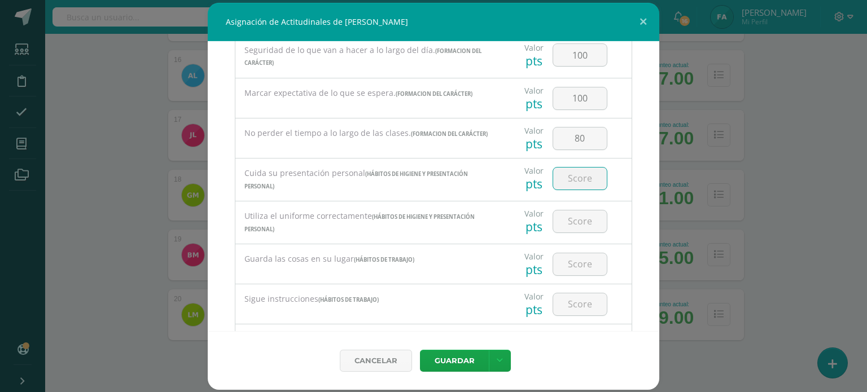
click at [573, 176] on input "number" at bounding box center [580, 179] width 54 height 22
type input "90"
click at [578, 218] on input "1" at bounding box center [580, 222] width 54 height 22
type input "1"
type input "90"
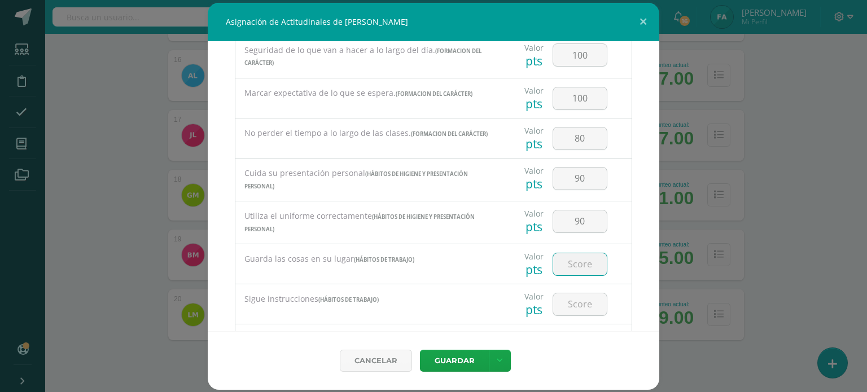
click at [580, 266] on input "number" at bounding box center [580, 264] width 54 height 22
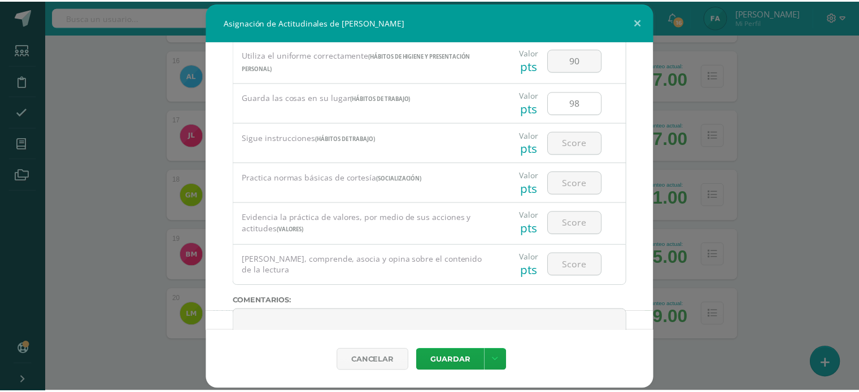
scroll to position [415, 0]
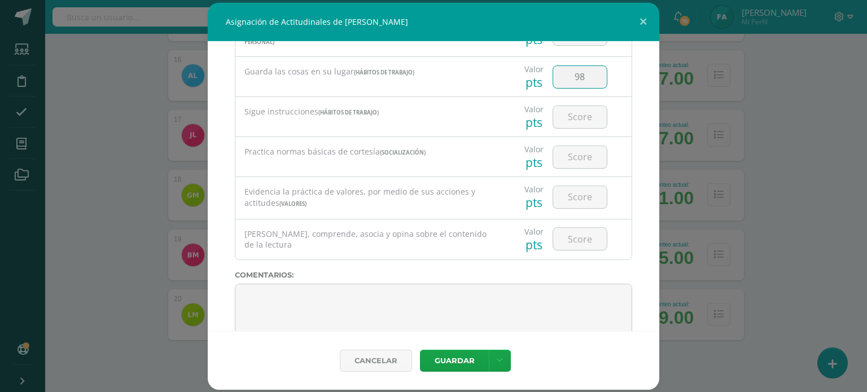
click at [583, 76] on input "98" at bounding box center [580, 77] width 54 height 22
type input "95"
click at [585, 116] on input "number" at bounding box center [580, 117] width 54 height 22
type input "95"
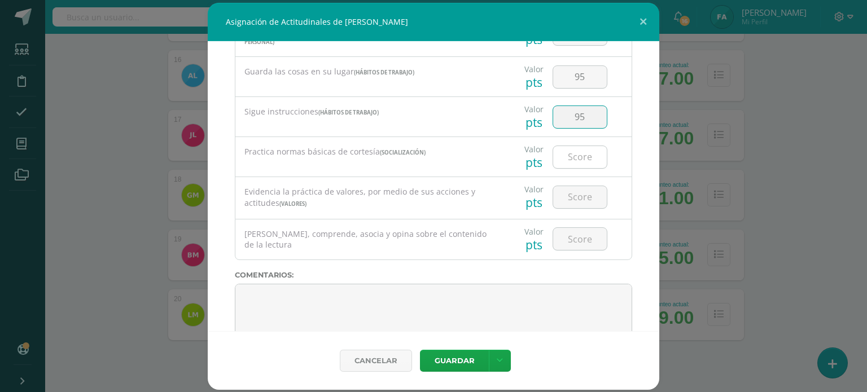
click at [584, 160] on input "number" at bounding box center [580, 157] width 54 height 22
type input "98"
click at [583, 196] on input "number" at bounding box center [580, 197] width 54 height 22
type input "98"
click at [583, 238] on input "1" at bounding box center [580, 239] width 54 height 22
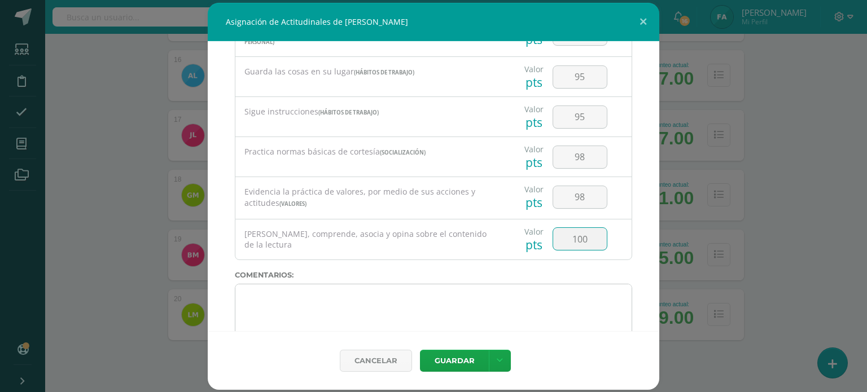
type input "100"
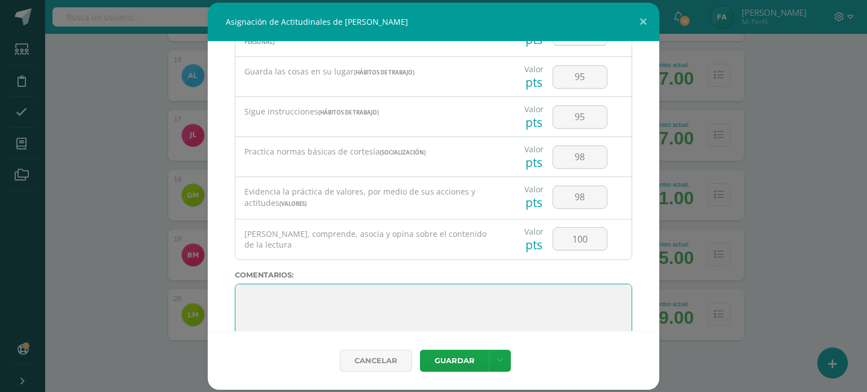
click at [496, 290] on textarea at bounding box center [433, 312] width 397 height 56
paste textarea "Su disciplina y compromiso es el reflejo del trabajo y constancia en las activi…"
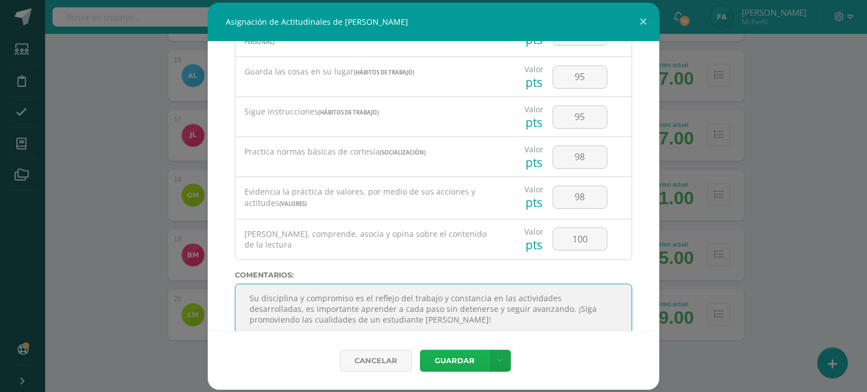
type textarea "Su disciplina y compromiso es el reflejo del trabajo y constancia en las activi…"
click at [473, 359] on button "Guardar" at bounding box center [454, 361] width 69 height 22
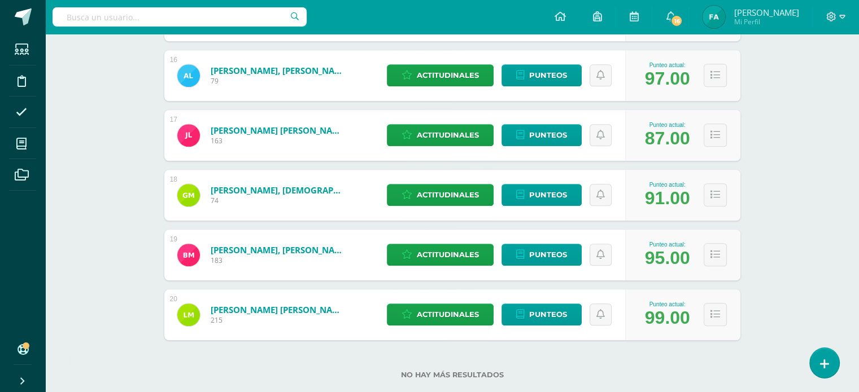
click at [739, 195] on div "Punteo actual: 91.00" at bounding box center [682, 195] width 115 height 51
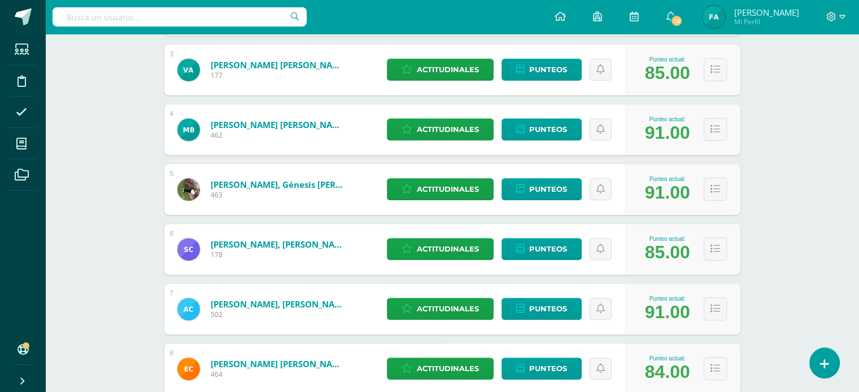
scroll to position [0, 0]
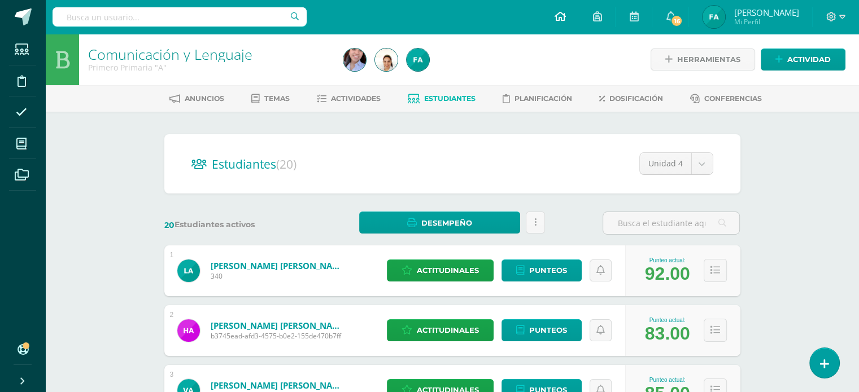
click at [565, 17] on icon at bounding box center [559, 16] width 11 height 10
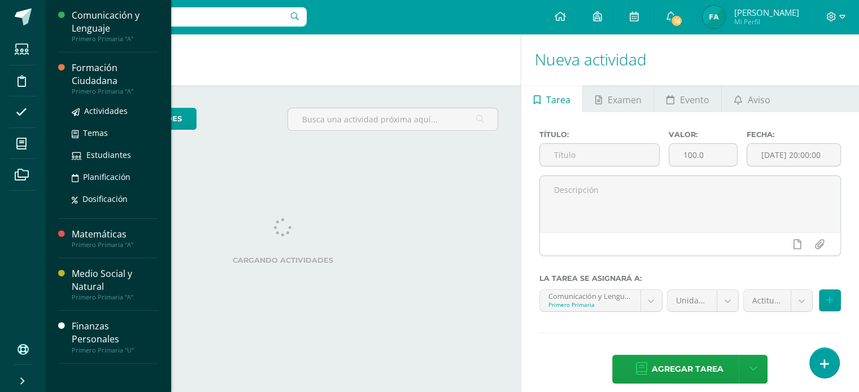
click at [88, 83] on div "Formación Ciudadana" at bounding box center [115, 75] width 86 height 26
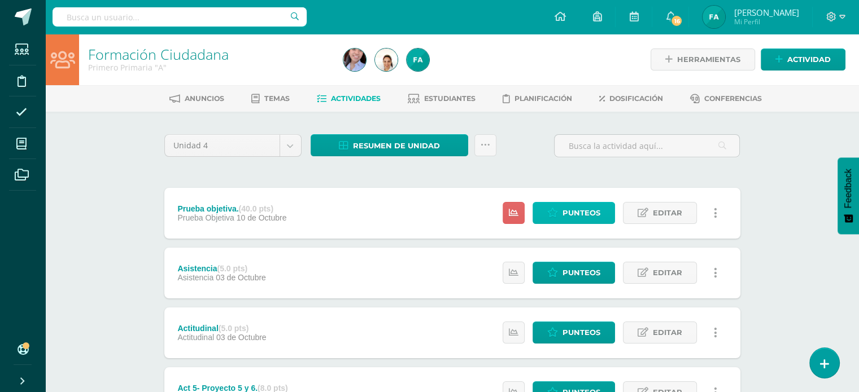
click at [571, 216] on span "Punteos" at bounding box center [581, 213] width 38 height 21
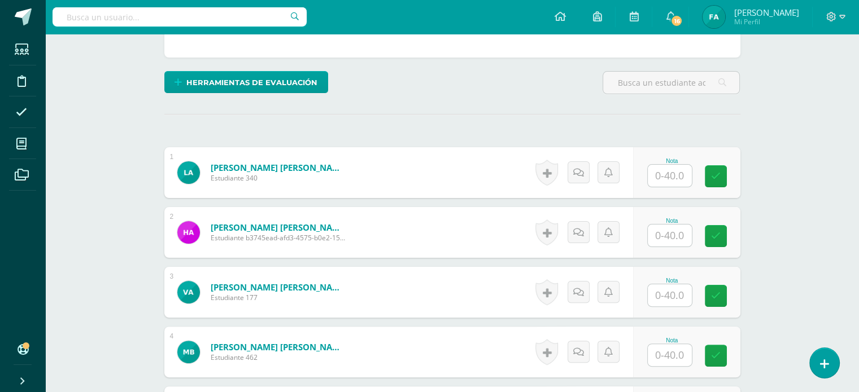
scroll to position [246, 0]
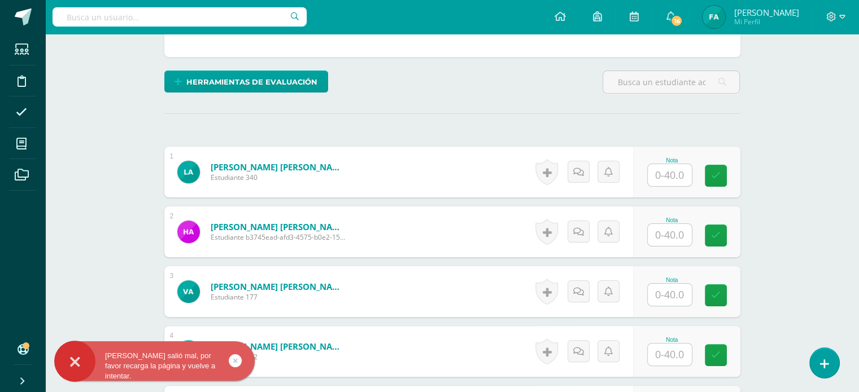
click at [682, 171] on input "text" at bounding box center [669, 175] width 44 height 22
type input "31"
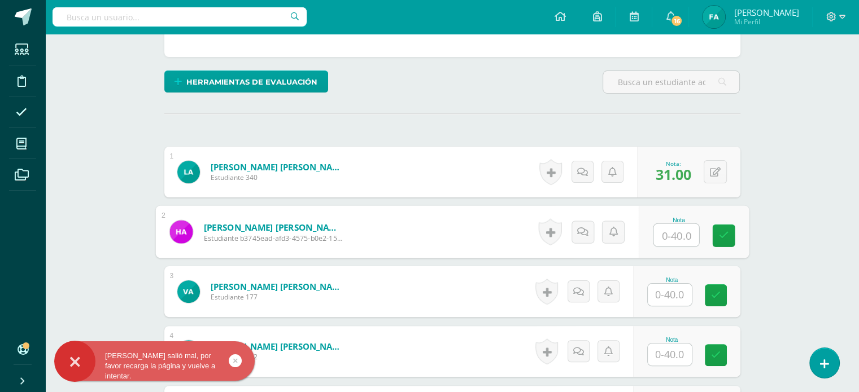
scroll to position [246, 0]
type input "35"
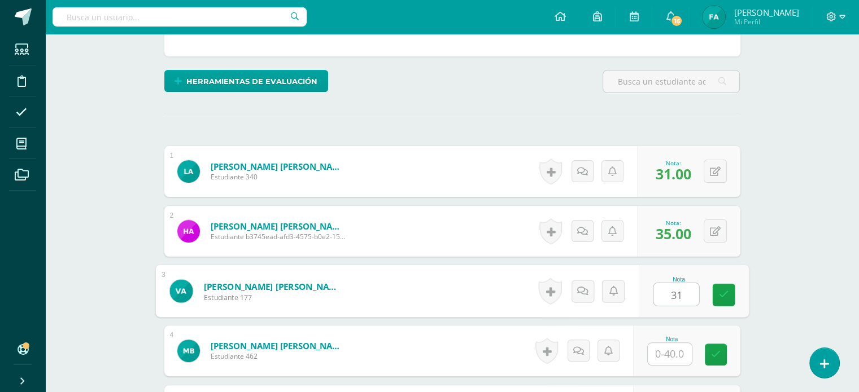
type input "31"
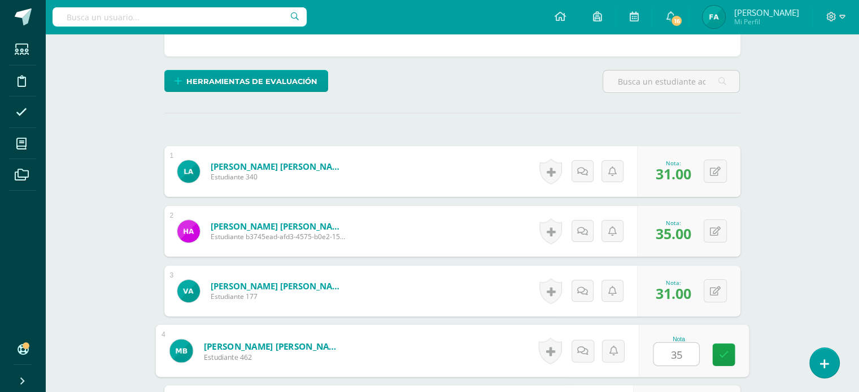
type input "35"
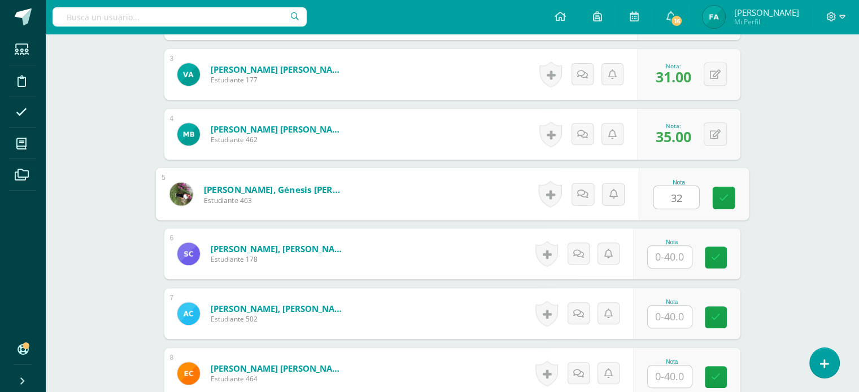
type input "32"
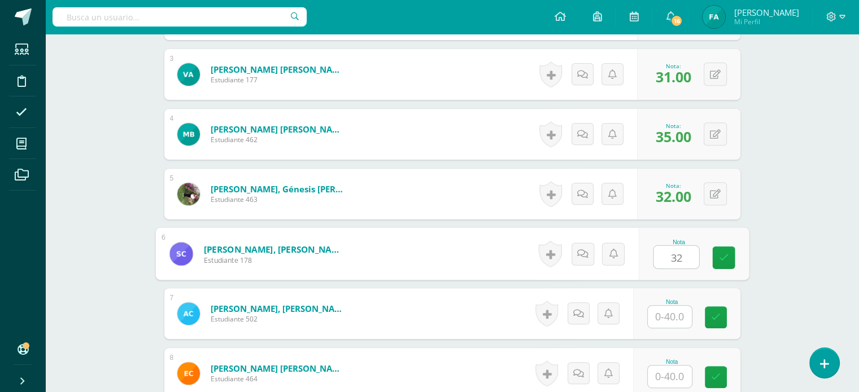
type input "32"
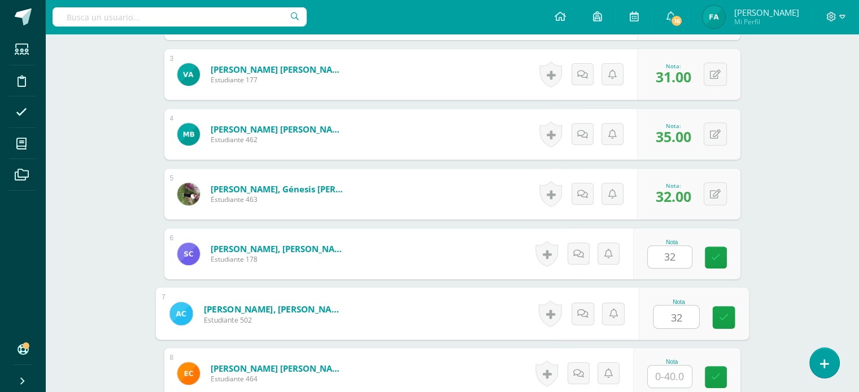
type input "32"
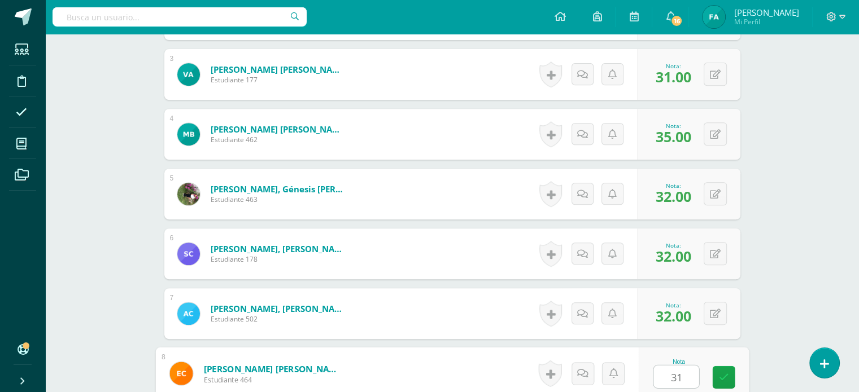
type input "31"
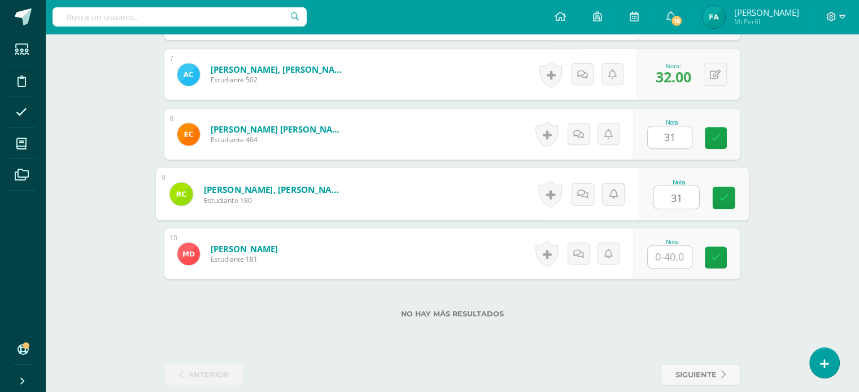
type input "31"
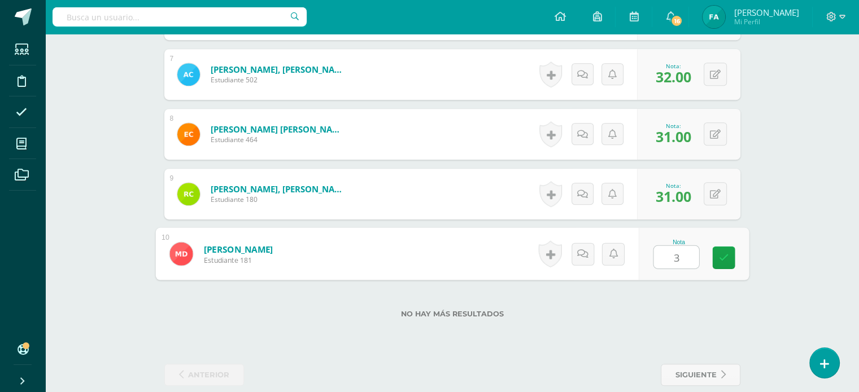
type input "32"
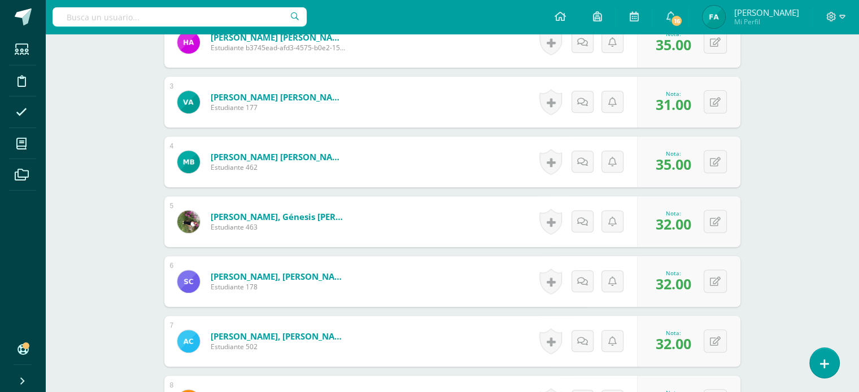
scroll to position [718, 0]
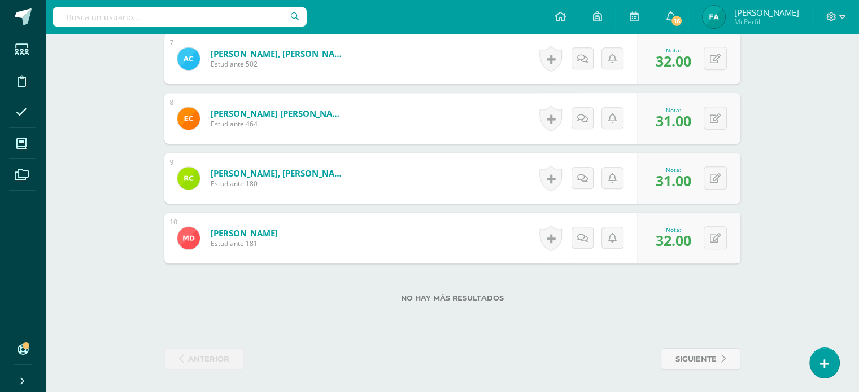
click at [471, 297] on label "No hay más resultados" at bounding box center [452, 298] width 576 height 8
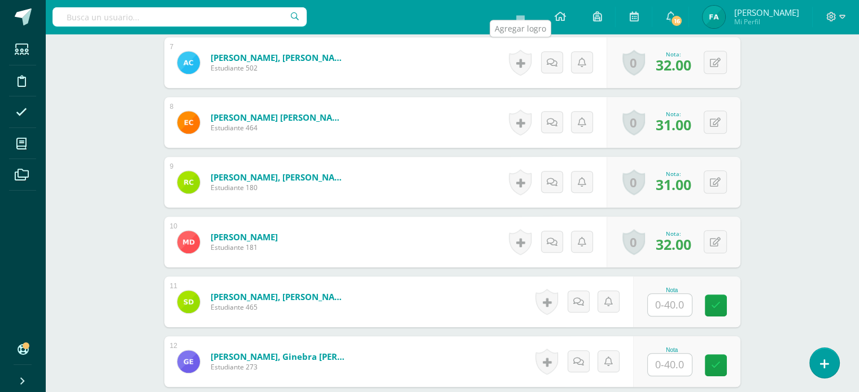
scroll to position [715, 0]
click at [669, 308] on input "text" at bounding box center [669, 305] width 44 height 22
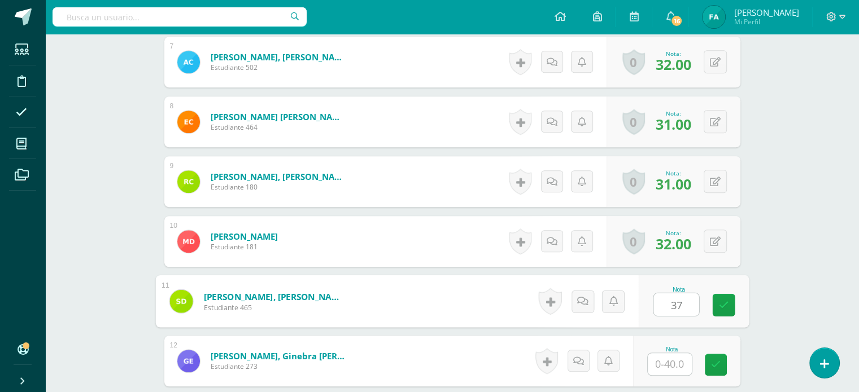
type input "37"
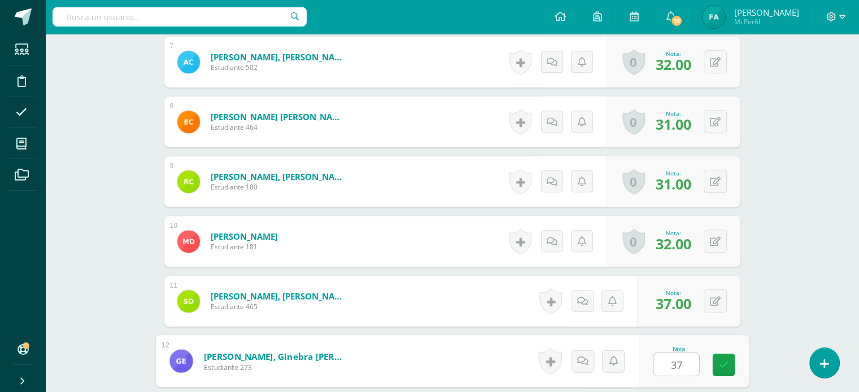
type input "37"
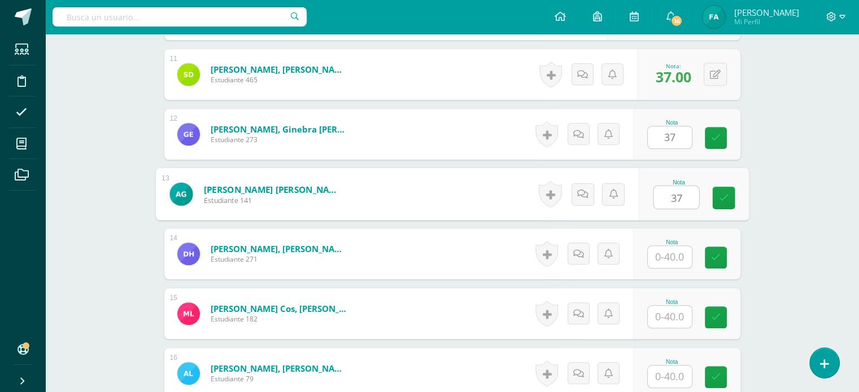
type input "37"
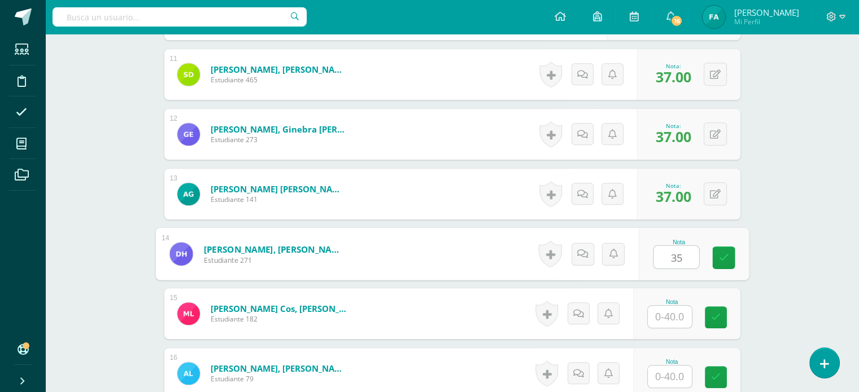
type input "35"
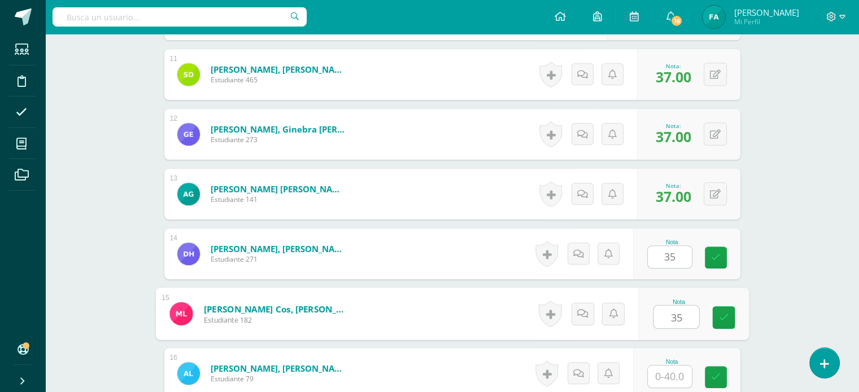
type input "35"
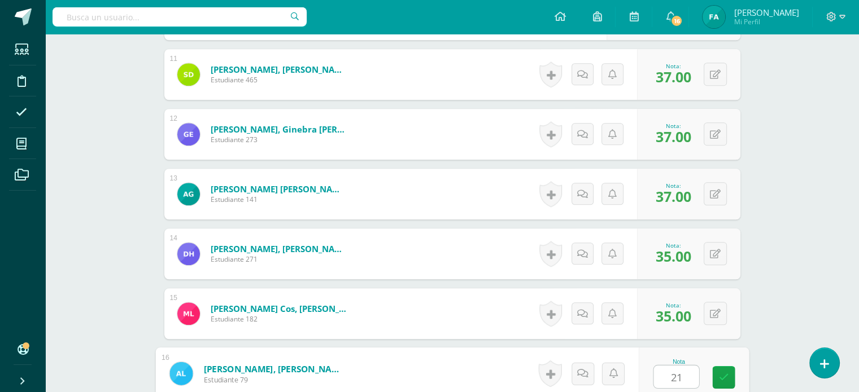
type input "2"
type input "31"
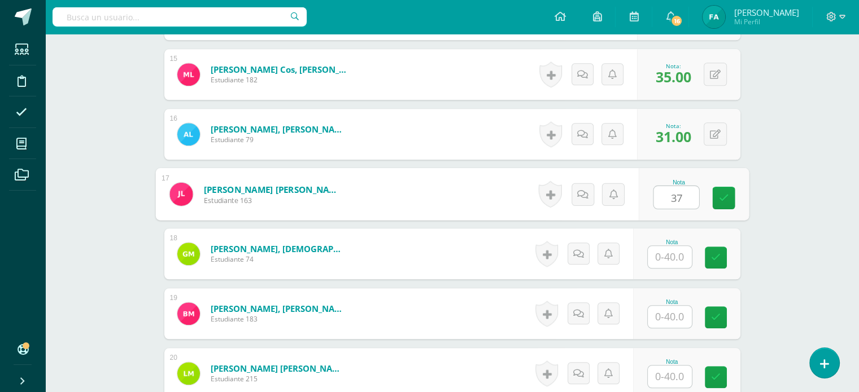
type input "37"
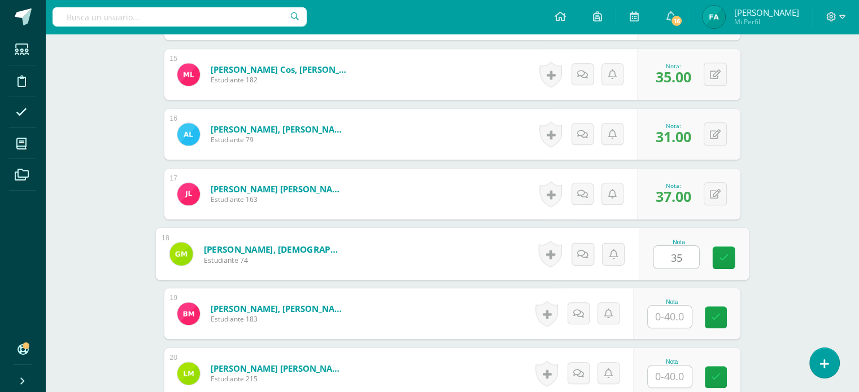
type input "35"
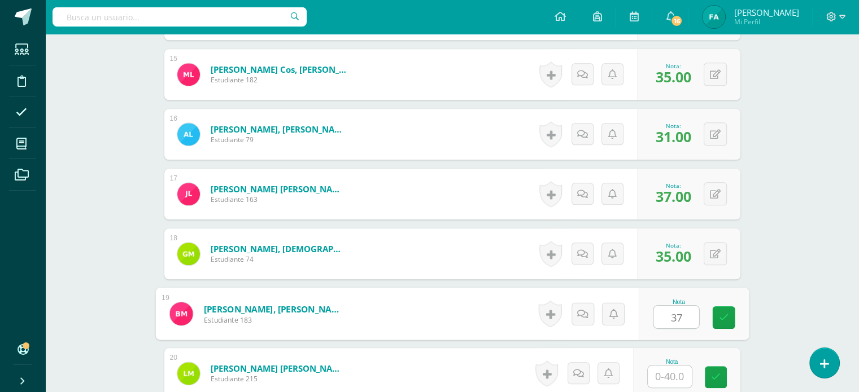
type input "37"
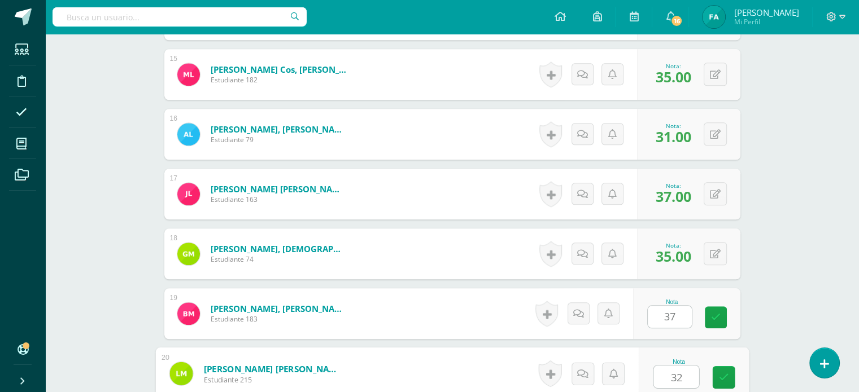
type input "32"
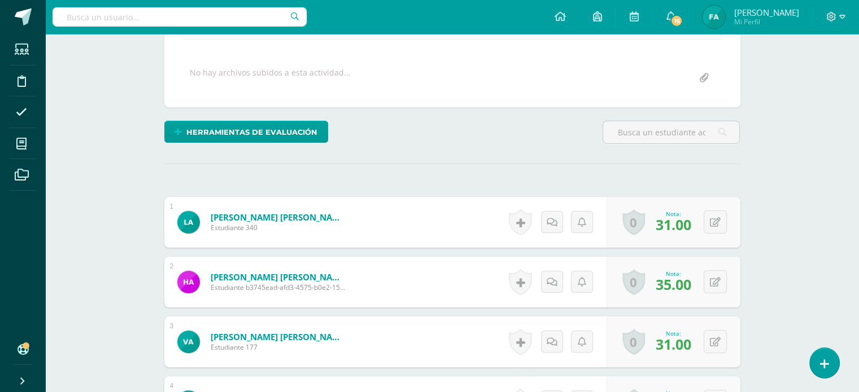
scroll to position [0, 0]
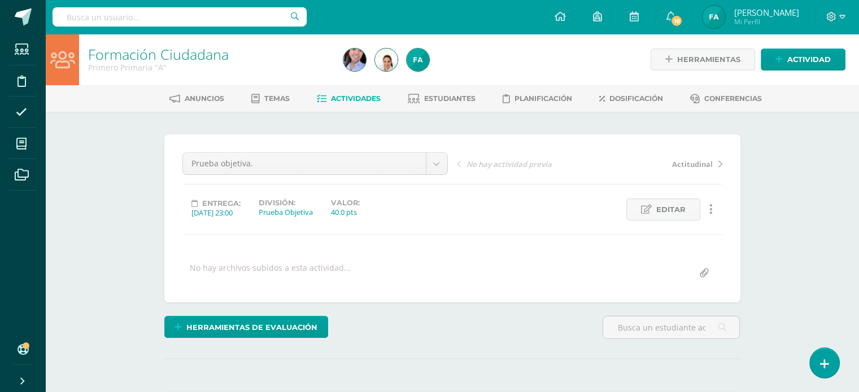
click at [333, 100] on span "Actividades" at bounding box center [356, 98] width 50 height 8
